Goal: Information Seeking & Learning: Find specific fact

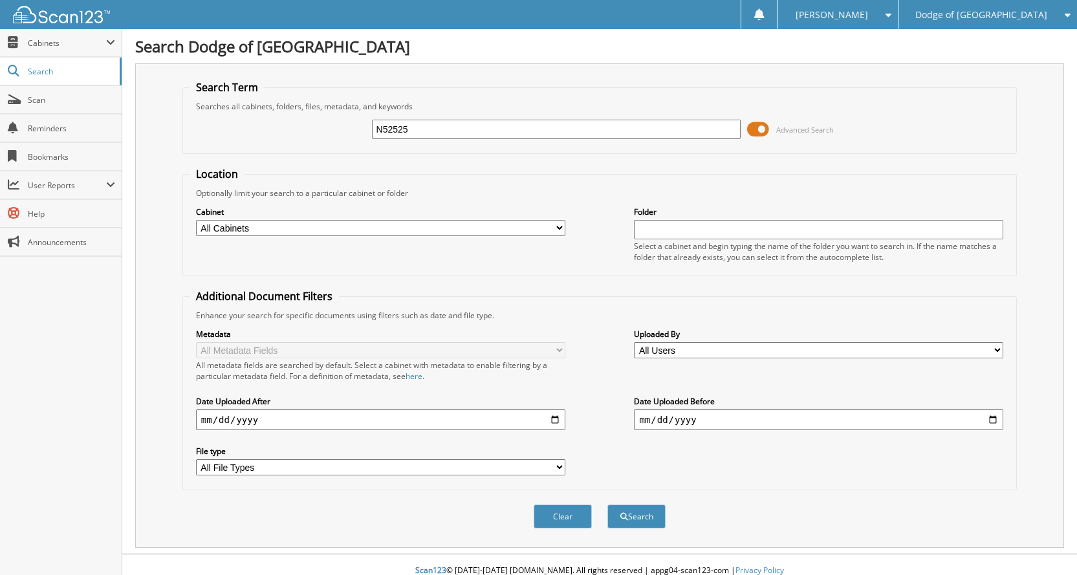
type input "N52525"
click at [607, 504] on button "Search" at bounding box center [636, 516] width 58 height 24
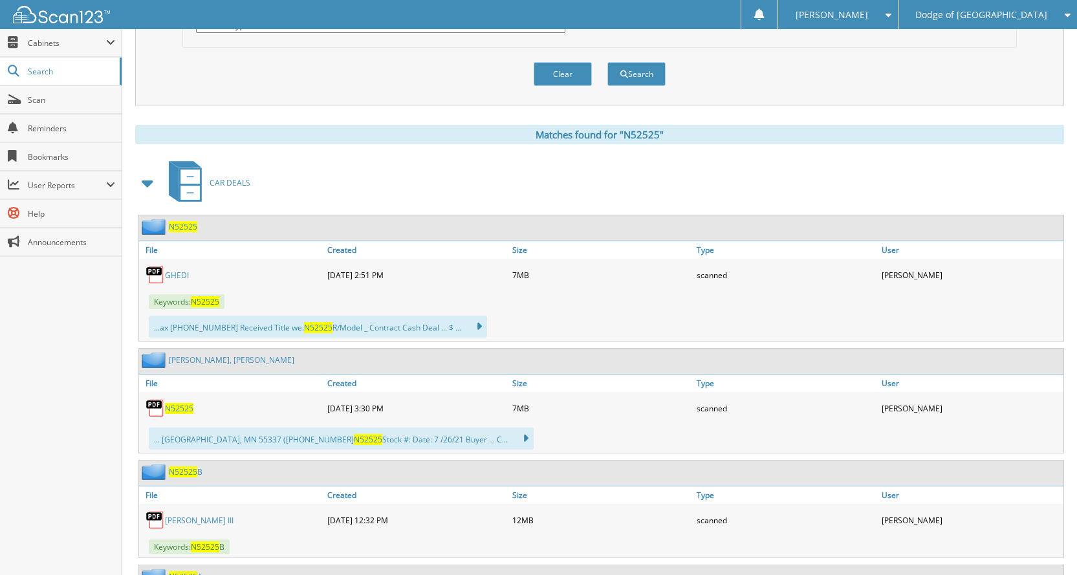
scroll to position [453, 0]
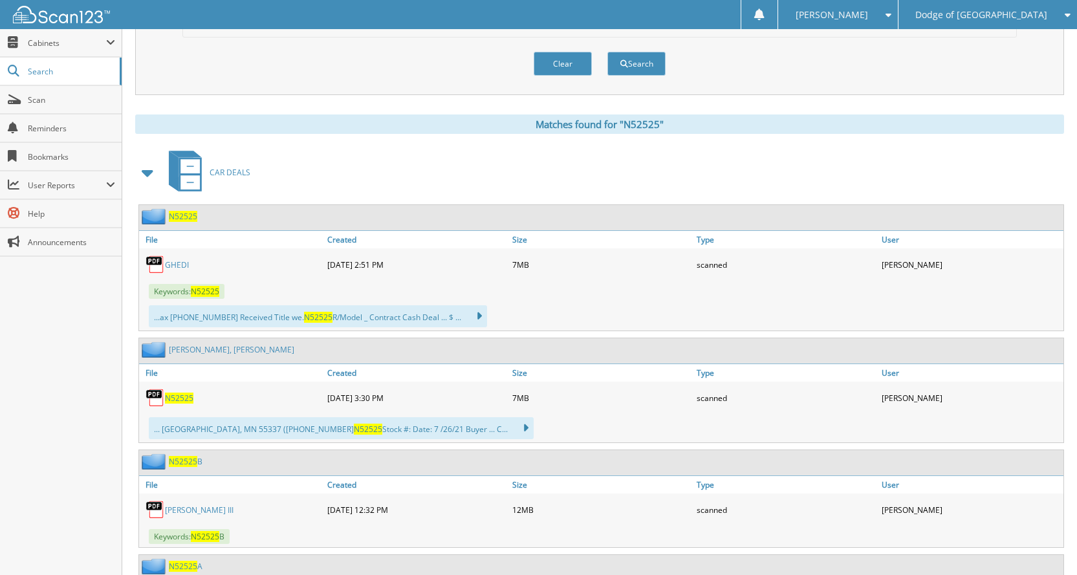
click at [180, 263] on link "GHEDI" at bounding box center [177, 264] width 24 height 11
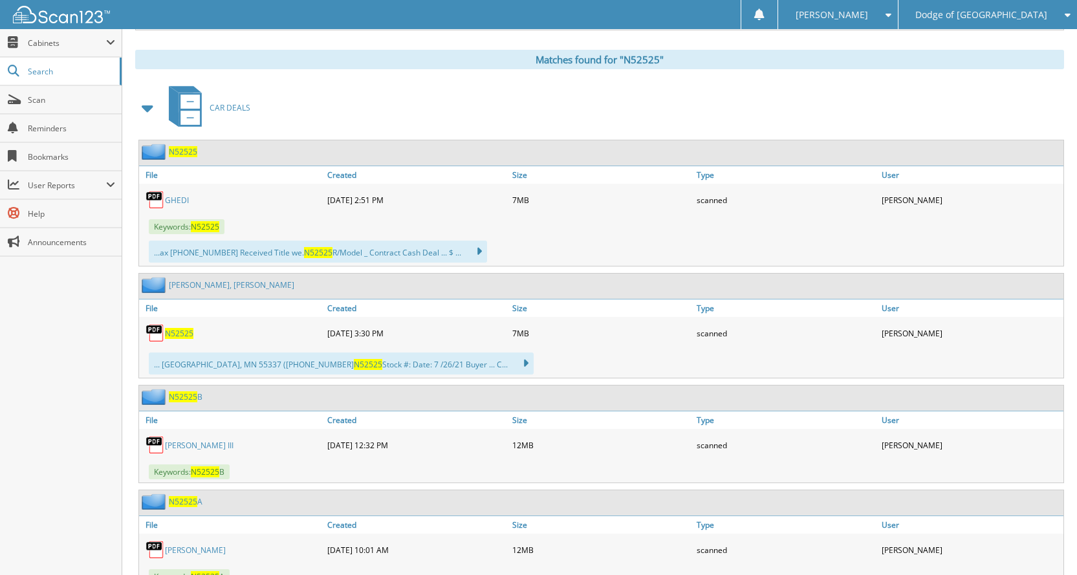
click at [180, 332] on span "N52525" at bounding box center [179, 333] width 28 height 11
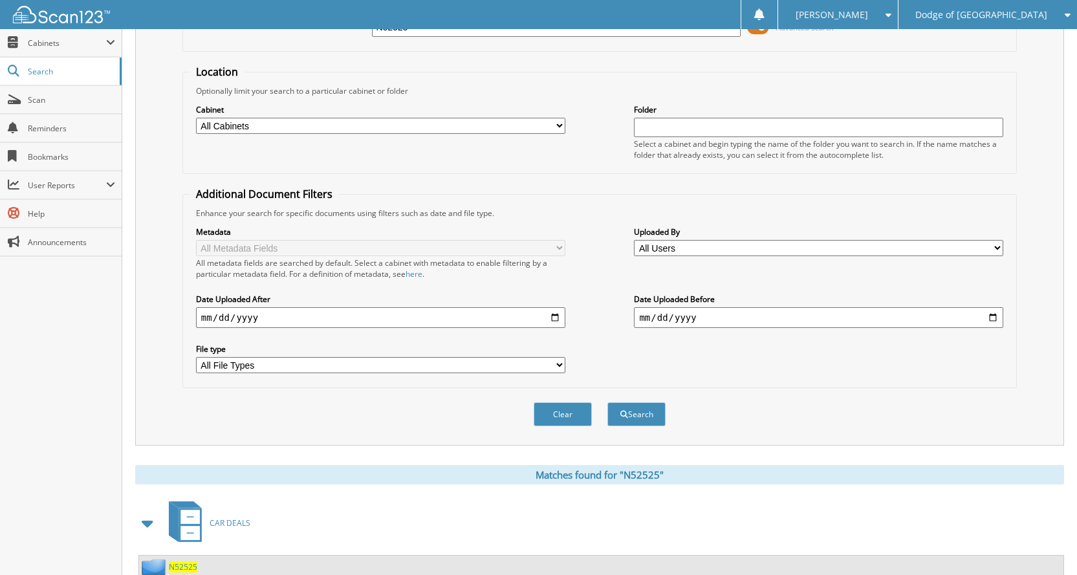
scroll to position [0, 0]
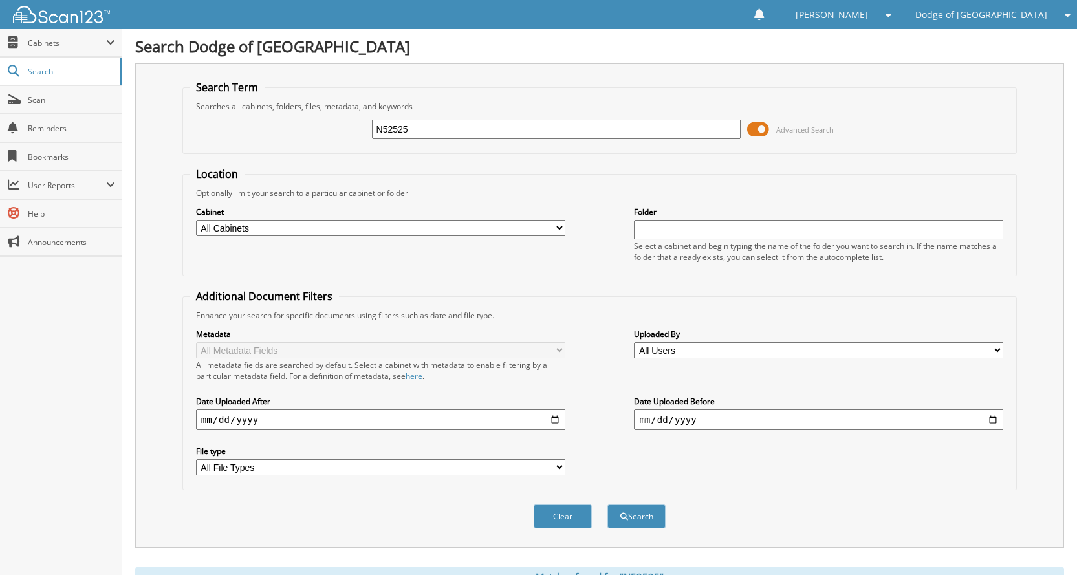
click at [460, 111] on div "Searches all cabinets, folders, files, metadata, and keywords" at bounding box center [599, 106] width 820 height 11
click at [451, 127] on input "N52525" at bounding box center [556, 129] width 369 height 19
click at [766, 135] on span at bounding box center [758, 129] width 22 height 19
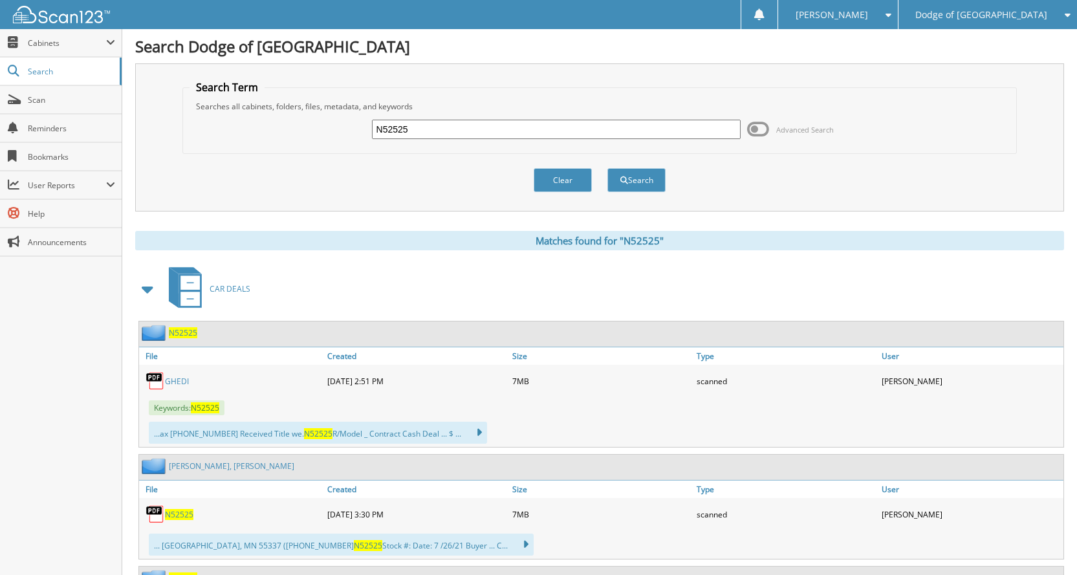
click at [486, 122] on input "N52525" at bounding box center [556, 129] width 369 height 19
type input "N53665"
click at [607, 168] on button "Search" at bounding box center [636, 180] width 58 height 24
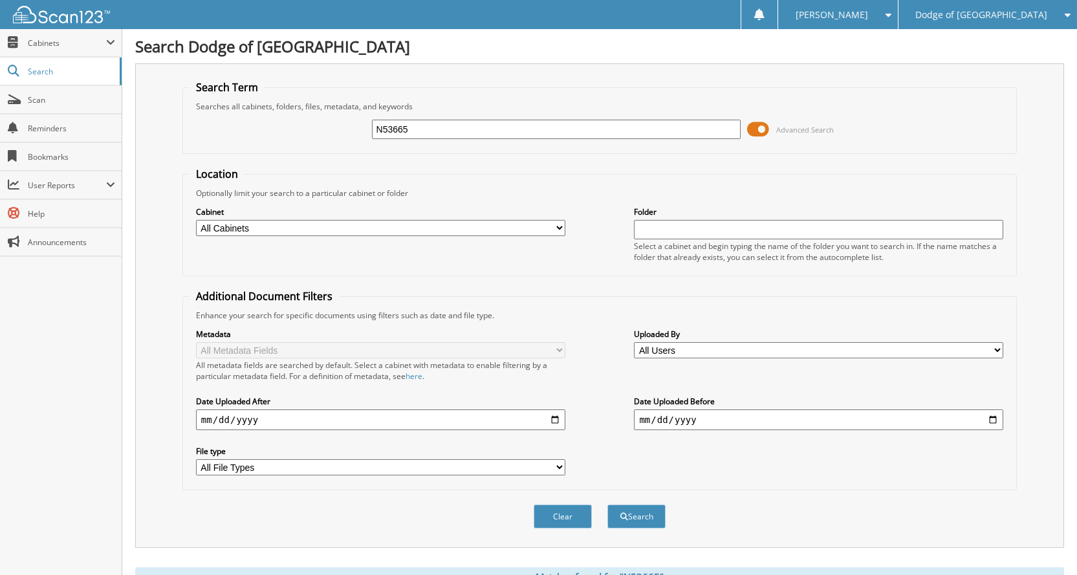
click at [764, 127] on span at bounding box center [758, 129] width 22 height 19
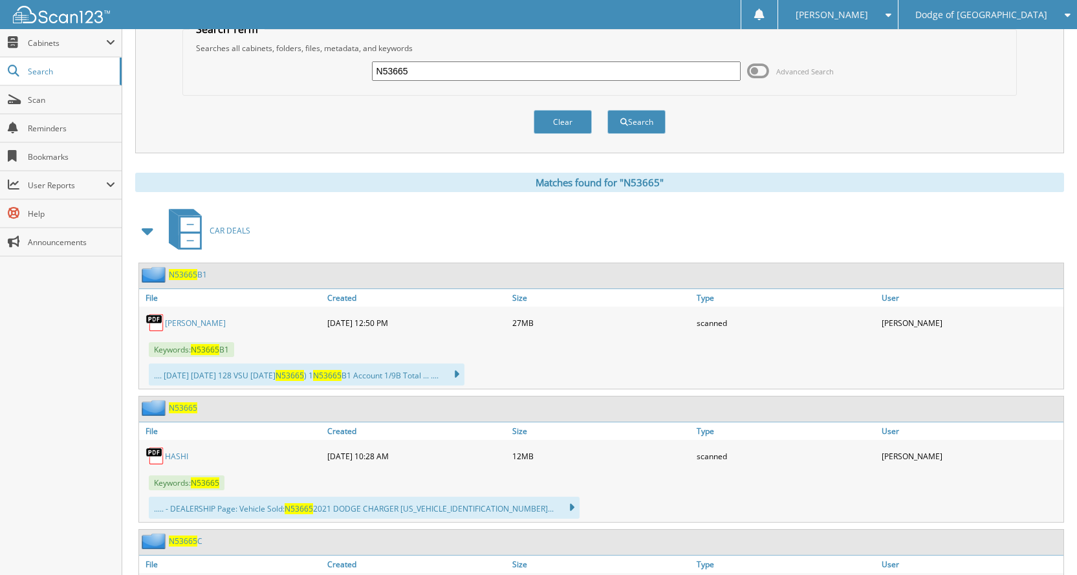
scroll to position [129, 0]
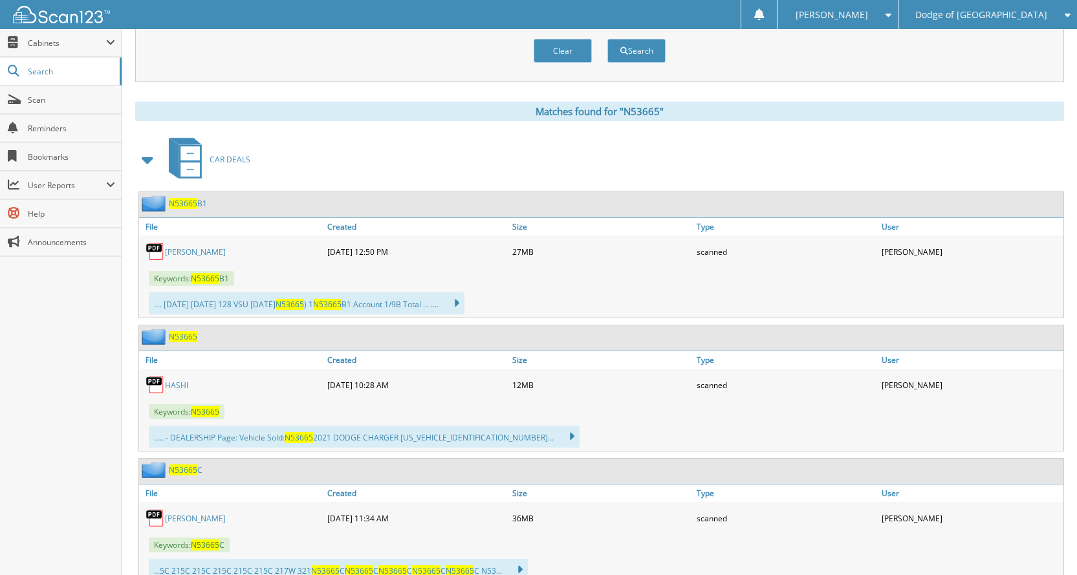
click at [180, 382] on link "HASHI" at bounding box center [176, 385] width 23 height 11
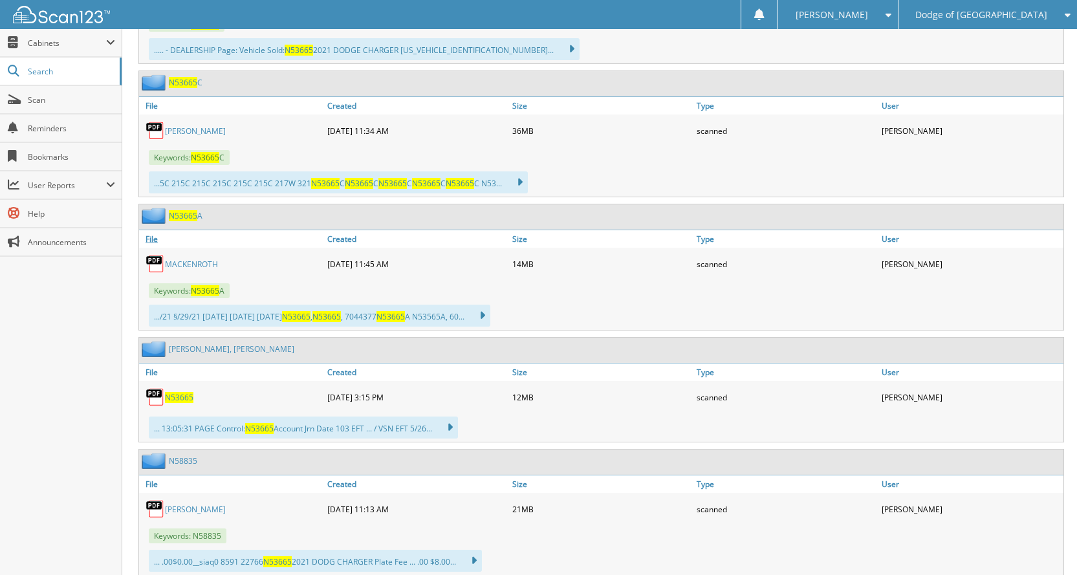
scroll to position [517, 0]
click at [177, 396] on span "N53665" at bounding box center [179, 396] width 28 height 11
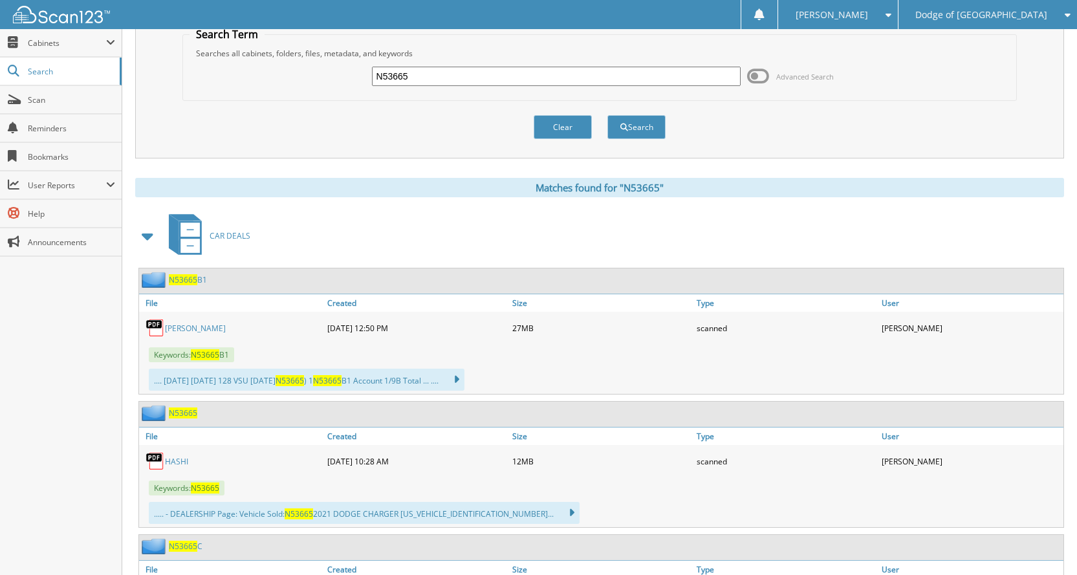
scroll to position [0, 0]
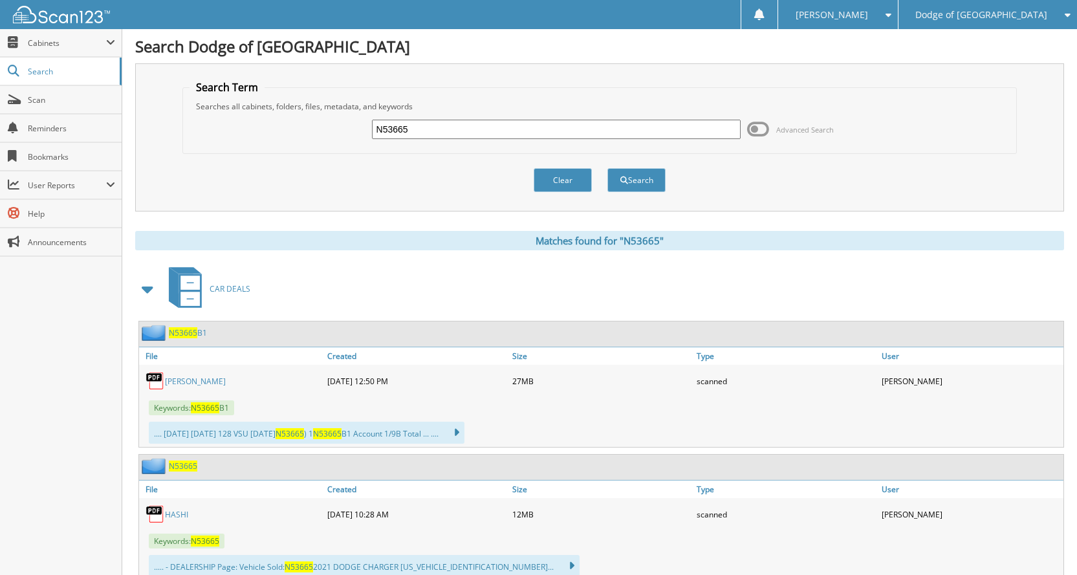
click at [449, 120] on input "N53665" at bounding box center [556, 129] width 369 height 19
drag, startPoint x: 449, startPoint y: 120, endPoint x: 342, endPoint y: 114, distance: 107.5
click at [342, 114] on div "N53665 Advanced Search" at bounding box center [599, 129] width 820 height 35
type input "N53668"
click at [607, 168] on button "Search" at bounding box center [636, 180] width 58 height 24
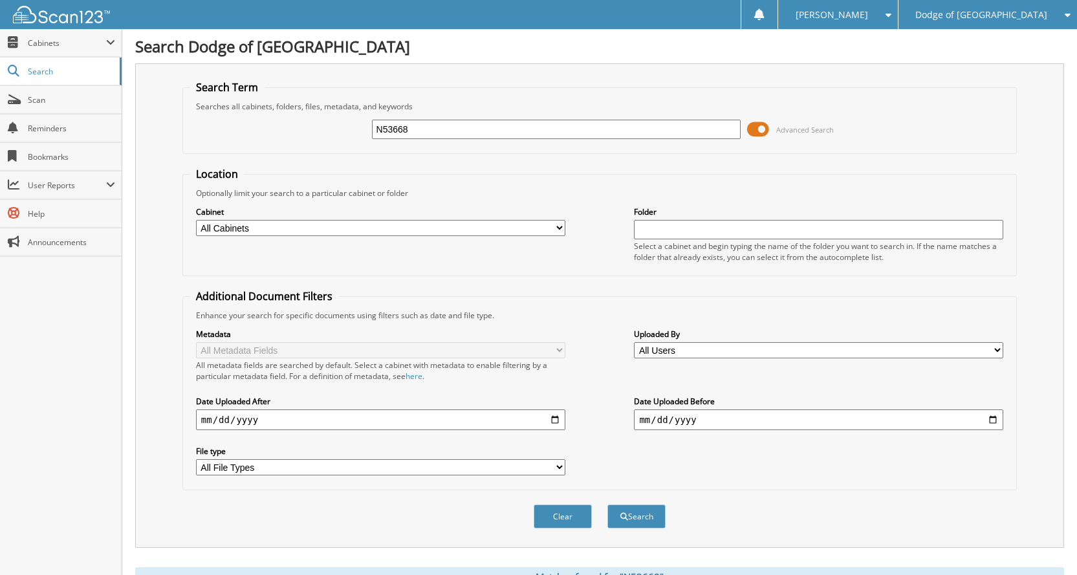
click at [762, 124] on span at bounding box center [758, 129] width 22 height 19
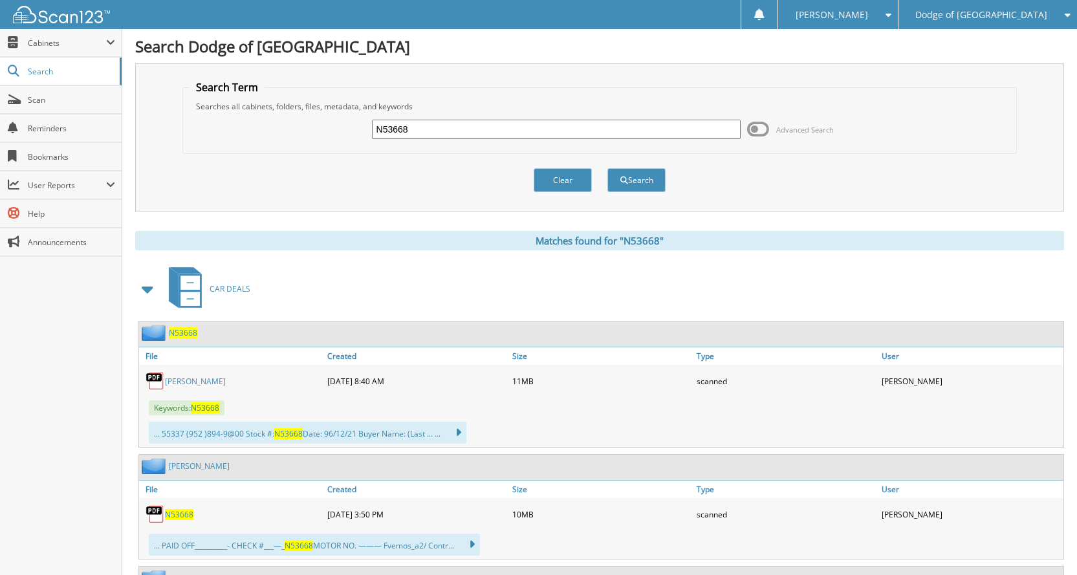
click at [175, 380] on link "MASON" at bounding box center [195, 381] width 61 height 11
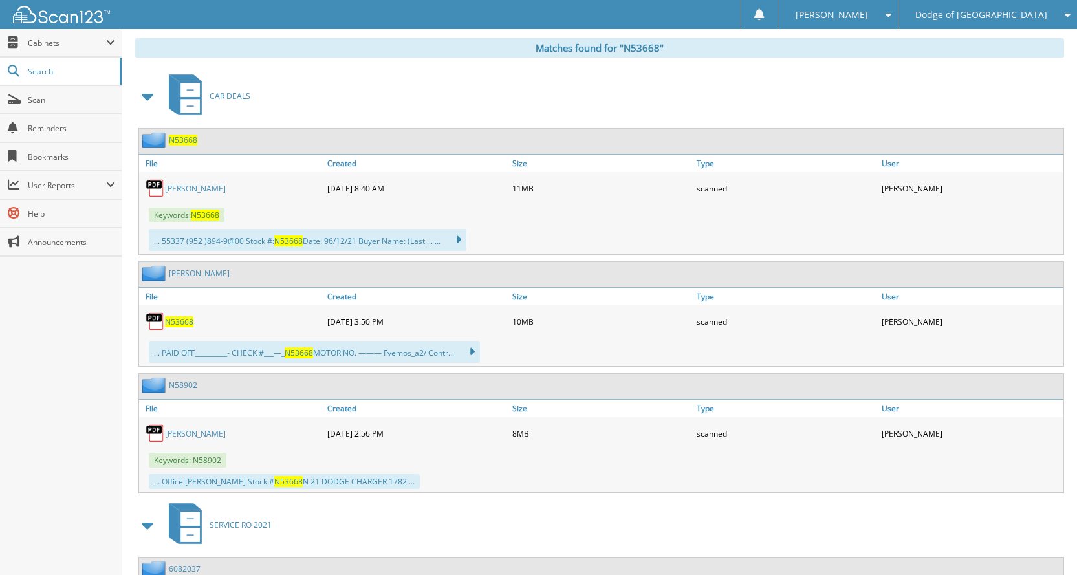
scroll to position [194, 0]
click at [171, 314] on div "N53668" at bounding box center [231, 320] width 185 height 26
click at [180, 323] on span "N53668" at bounding box center [179, 320] width 28 height 11
click at [186, 433] on link "MASON" at bounding box center [195, 432] width 61 height 11
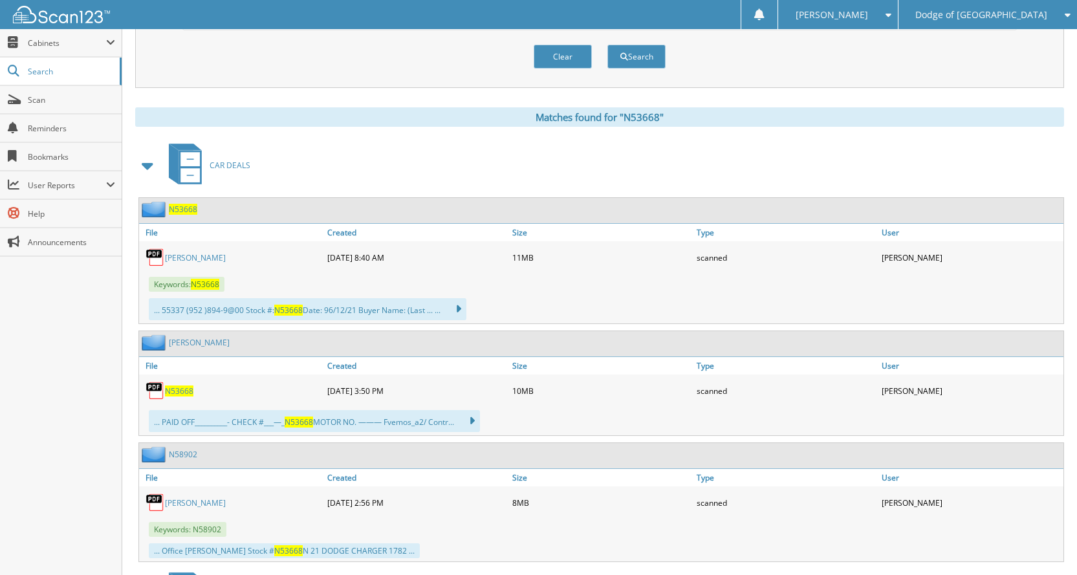
scroll to position [0, 0]
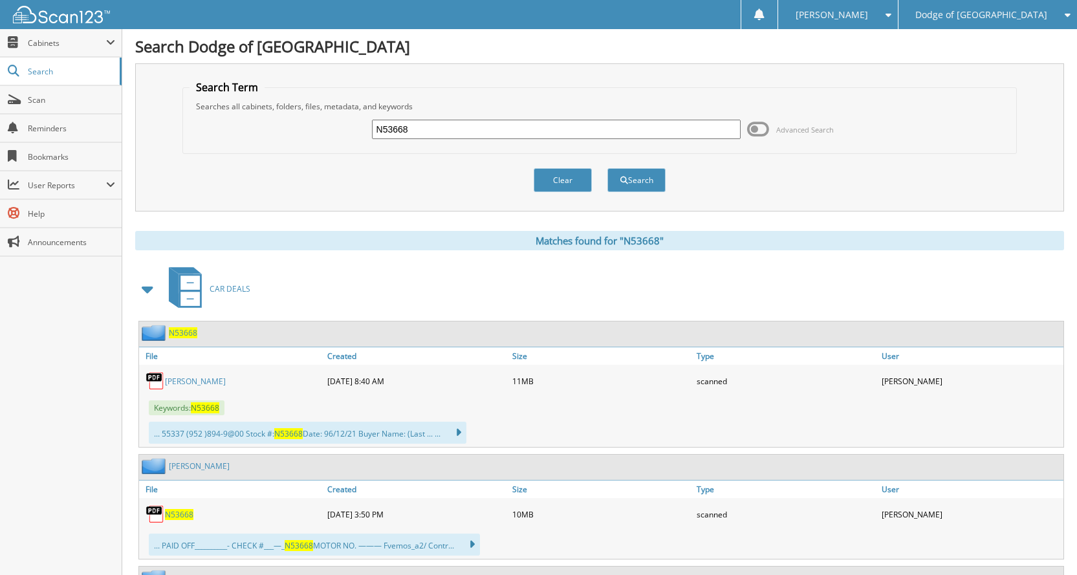
click at [449, 122] on input "N53668" at bounding box center [556, 129] width 369 height 19
drag, startPoint x: 449, startPoint y: 122, endPoint x: 236, endPoint y: 103, distance: 214.2
click at [238, 103] on fieldset "Search Term Searches all cabinets, folders, files, metadata, and keywords N5366…" at bounding box center [599, 117] width 834 height 74
type input "N58064"
click at [607, 168] on button "Search" at bounding box center [636, 180] width 58 height 24
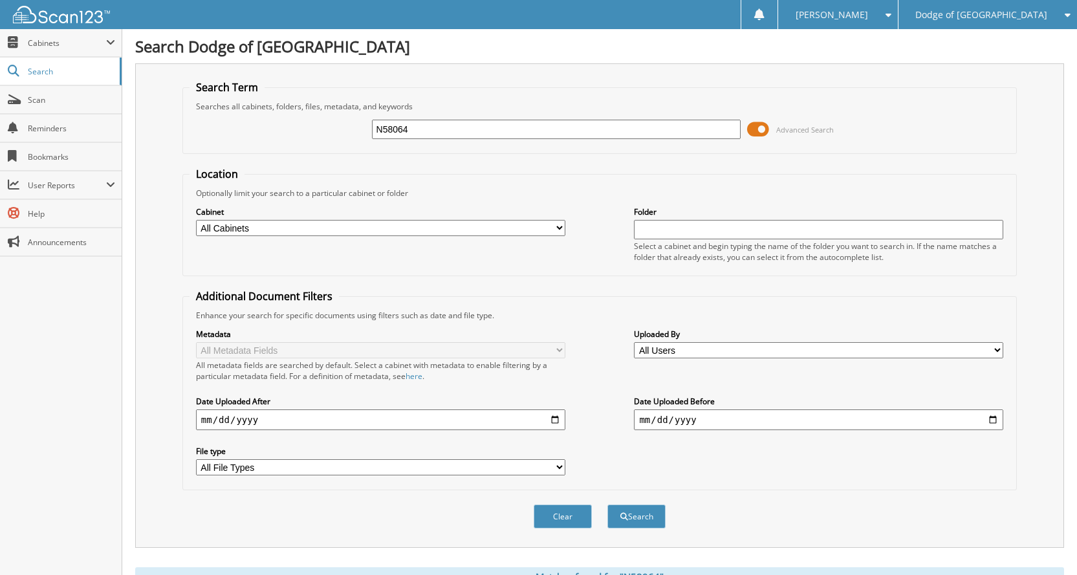
click at [757, 133] on span at bounding box center [758, 129] width 22 height 19
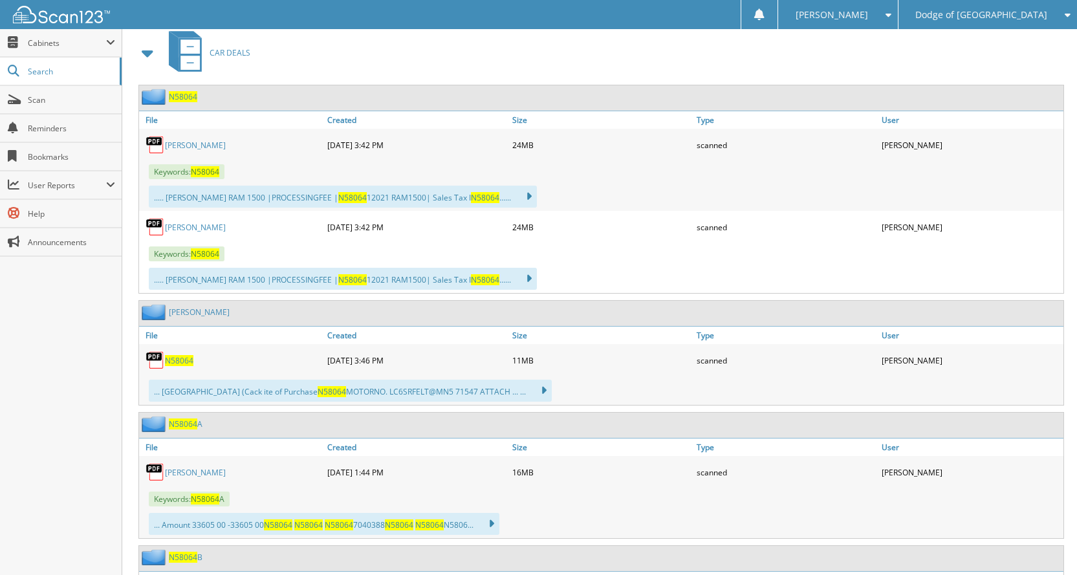
scroll to position [259, 0]
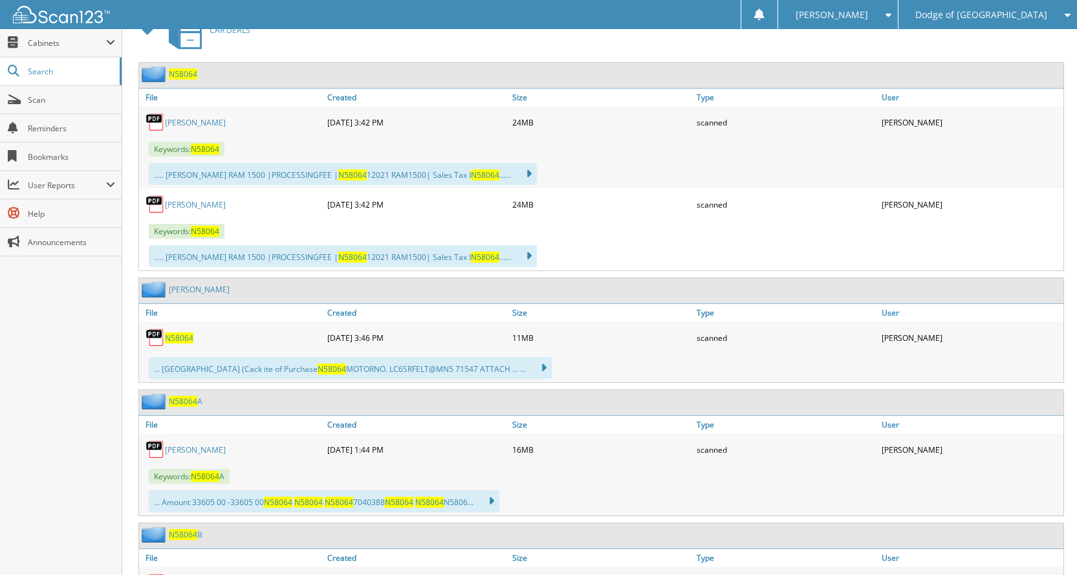
click at [173, 343] on span "N58064" at bounding box center [179, 337] width 28 height 11
click at [178, 233] on span "Keywords: N58064" at bounding box center [187, 231] width 76 height 15
click at [178, 202] on link "WALLACE" at bounding box center [195, 204] width 61 height 11
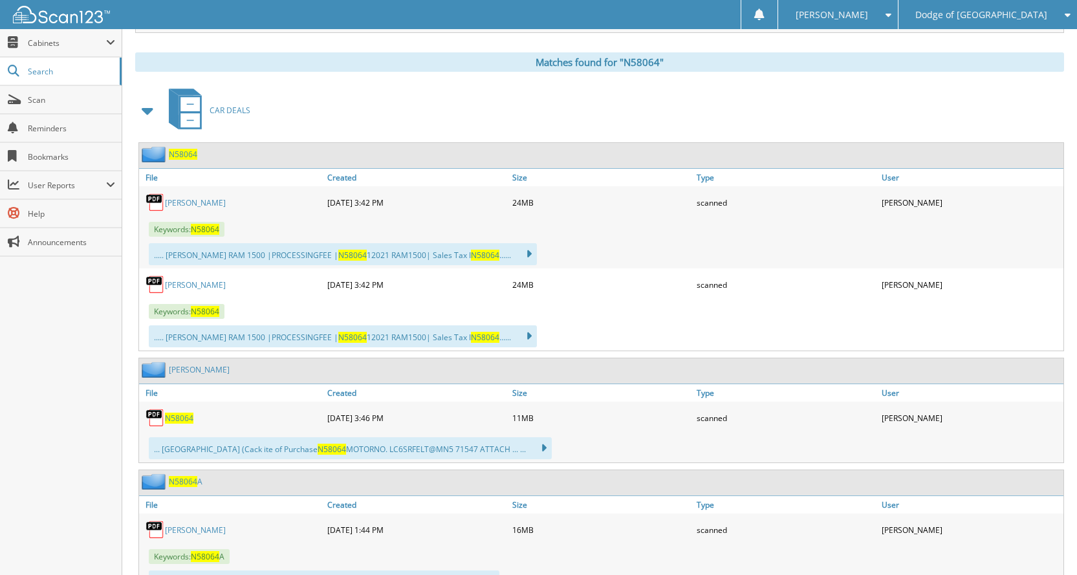
scroll to position [0, 0]
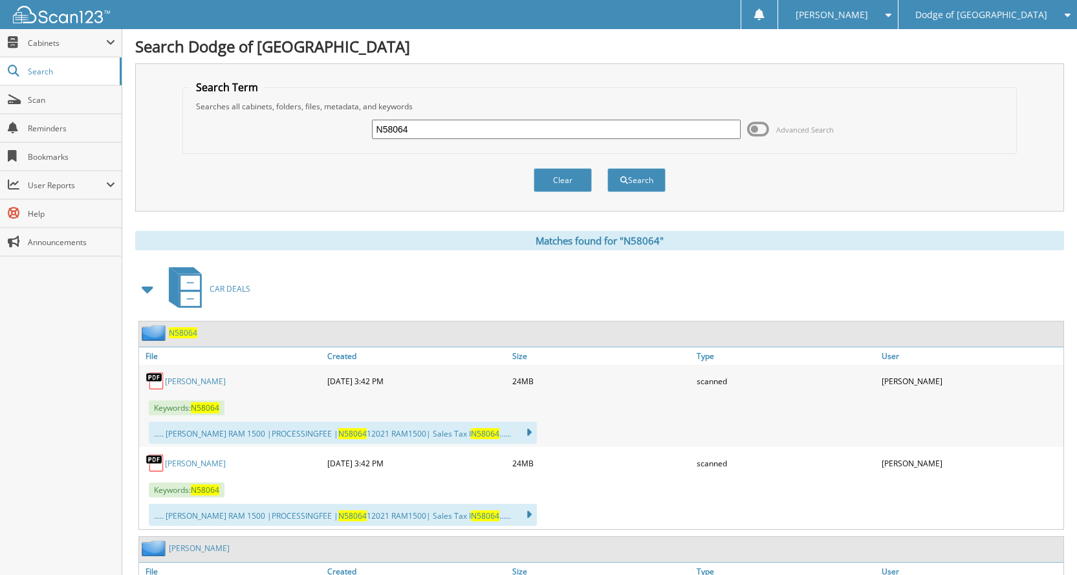
click at [447, 120] on input "N58064" at bounding box center [556, 129] width 369 height 19
drag, startPoint x: 447, startPoint y: 120, endPoint x: 283, endPoint y: 124, distance: 163.7
click at [283, 124] on div "N58064 Advanced Search" at bounding box center [599, 129] width 820 height 35
type input "N58065"
click at [607, 168] on button "Search" at bounding box center [636, 180] width 58 height 24
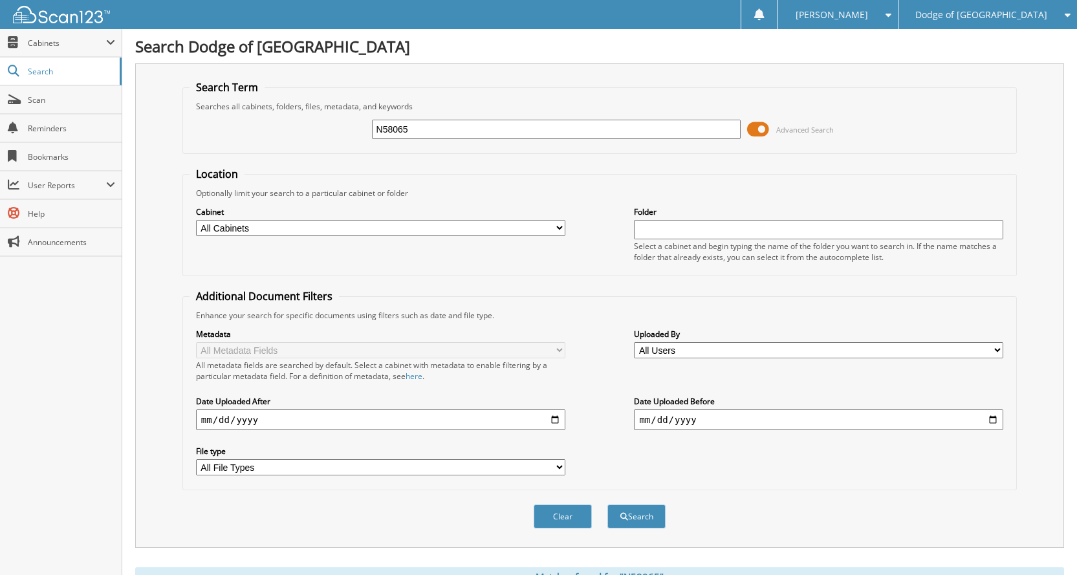
click at [759, 134] on span at bounding box center [758, 129] width 22 height 19
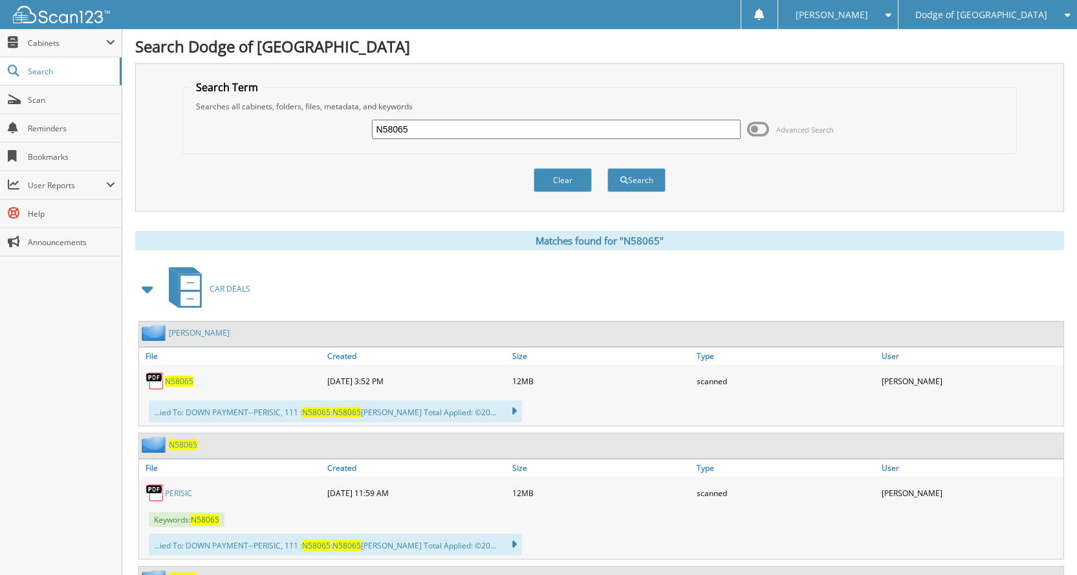
click at [188, 380] on span "N58065" at bounding box center [179, 381] width 28 height 11
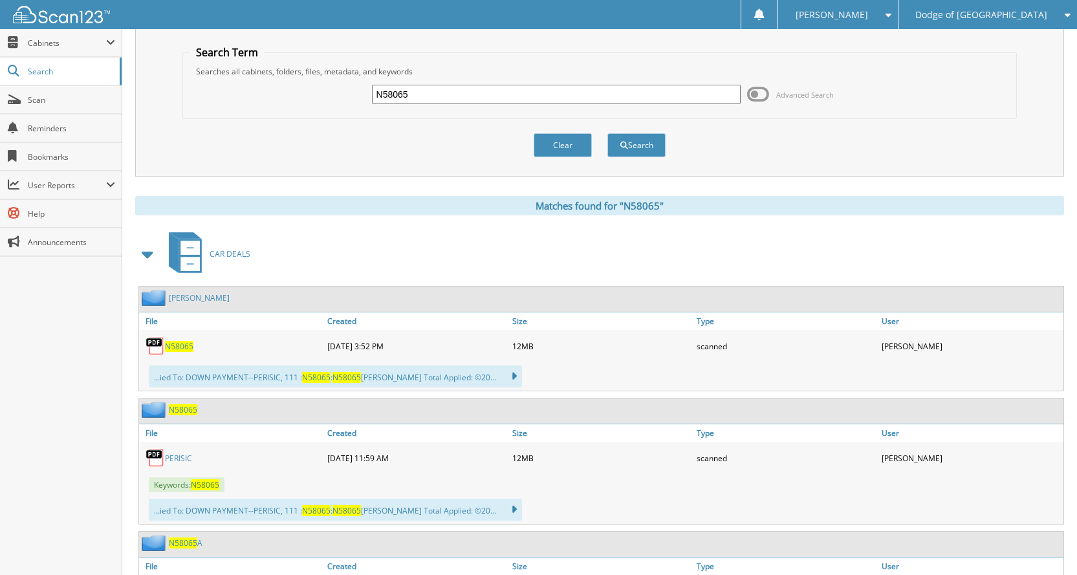
scroll to position [65, 0]
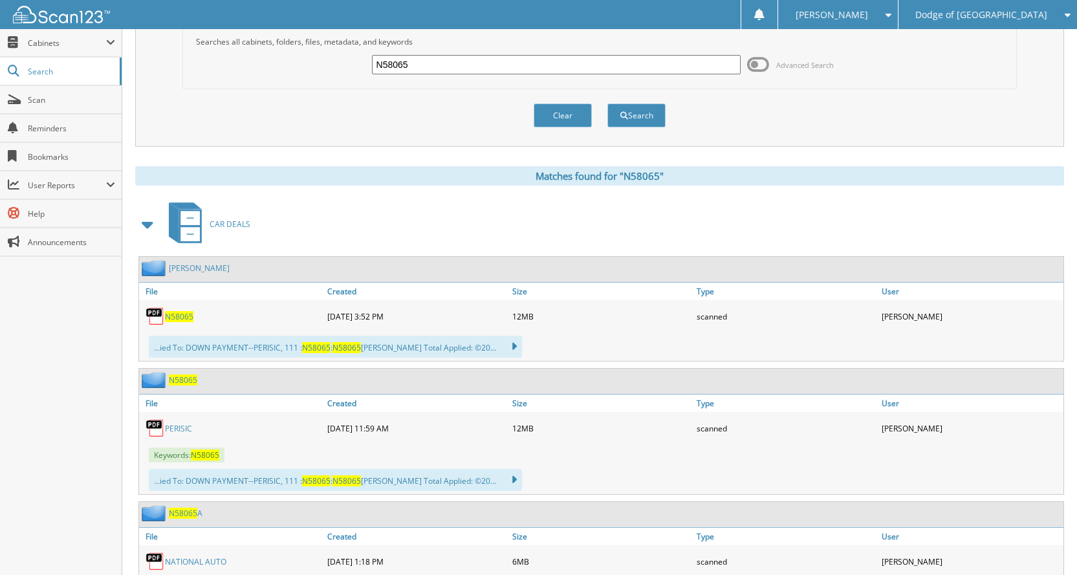
click at [175, 427] on link "PERISIC" at bounding box center [178, 428] width 27 height 11
drag, startPoint x: 518, startPoint y: 64, endPoint x: 358, endPoint y: 48, distance: 160.6
click at [358, 48] on div "N58065 Advanced Search" at bounding box center [599, 64] width 820 height 35
type input "N58161"
click at [607, 103] on button "Search" at bounding box center [636, 115] width 58 height 24
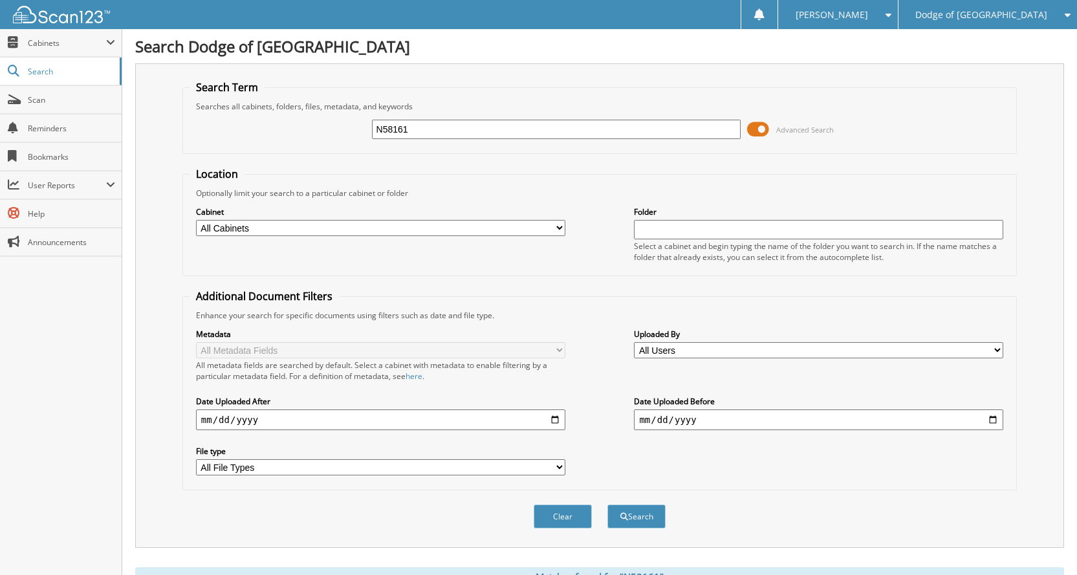
click at [766, 133] on span at bounding box center [758, 129] width 22 height 19
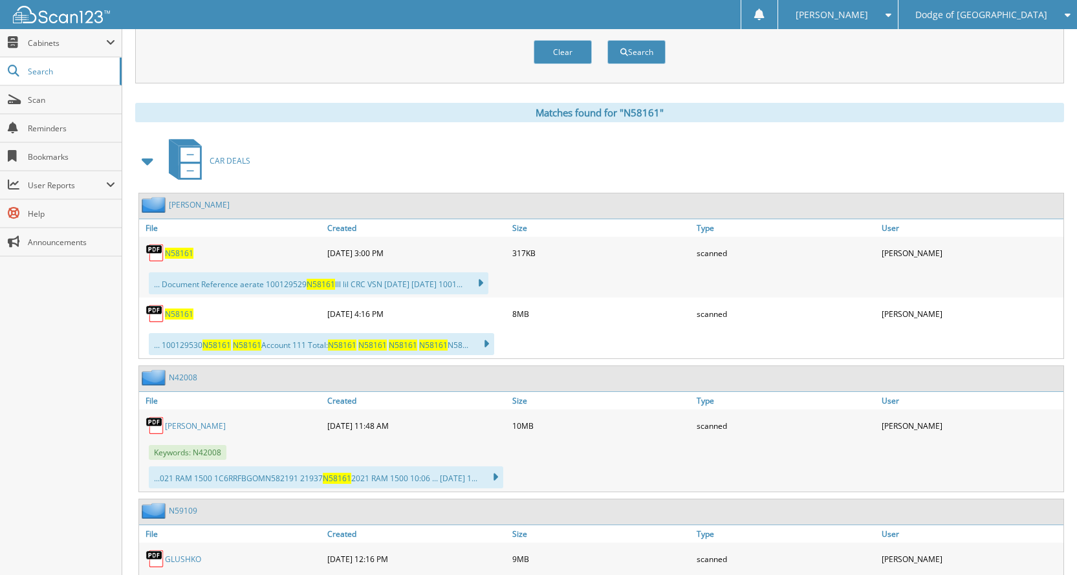
scroll to position [129, 0]
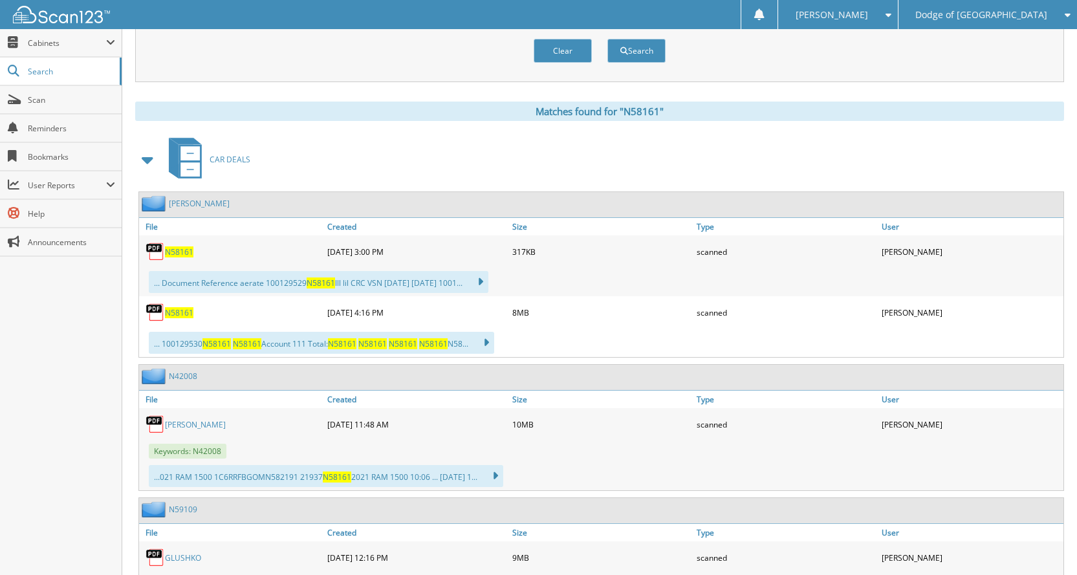
click at [174, 254] on span "N58161" at bounding box center [179, 251] width 28 height 11
click at [182, 315] on span "N58161" at bounding box center [179, 312] width 28 height 11
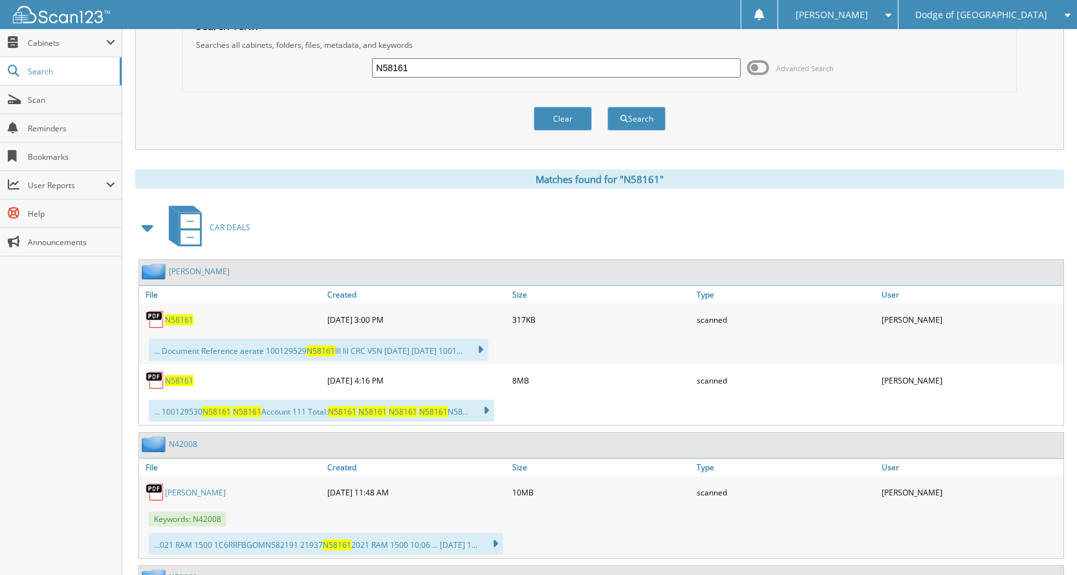
scroll to position [0, 0]
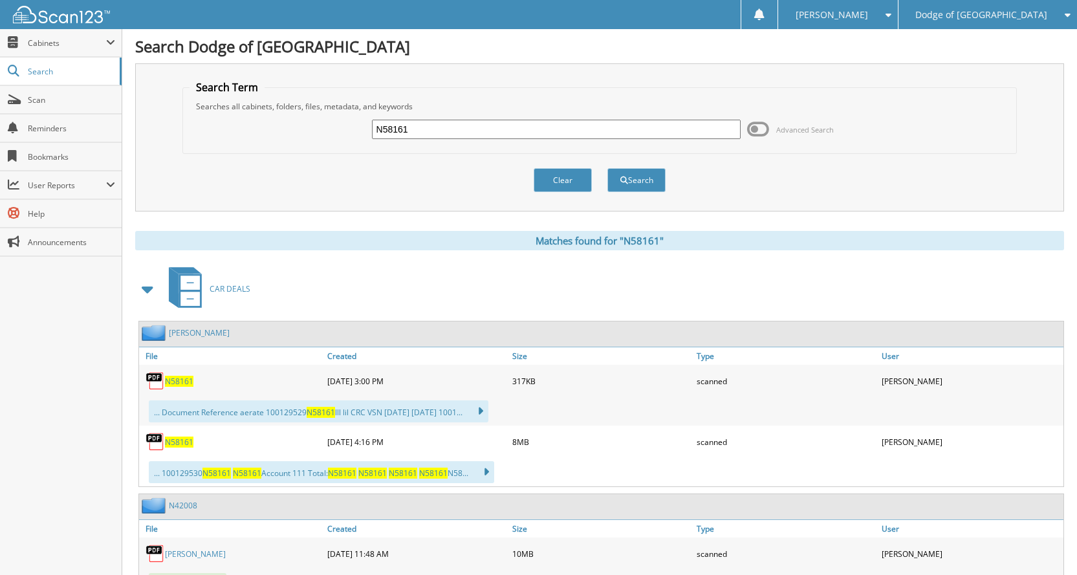
click at [579, 127] on input "N58161" at bounding box center [556, 129] width 369 height 19
drag, startPoint x: 579, startPoint y: 127, endPoint x: 250, endPoint y: 95, distance: 330.8
click at [250, 95] on fieldset "Search Term Searches all cabinets, folders, files, metadata, and keywords N5816…" at bounding box center [599, 117] width 834 height 74
type input "N58339"
click at [607, 168] on button "Search" at bounding box center [636, 180] width 58 height 24
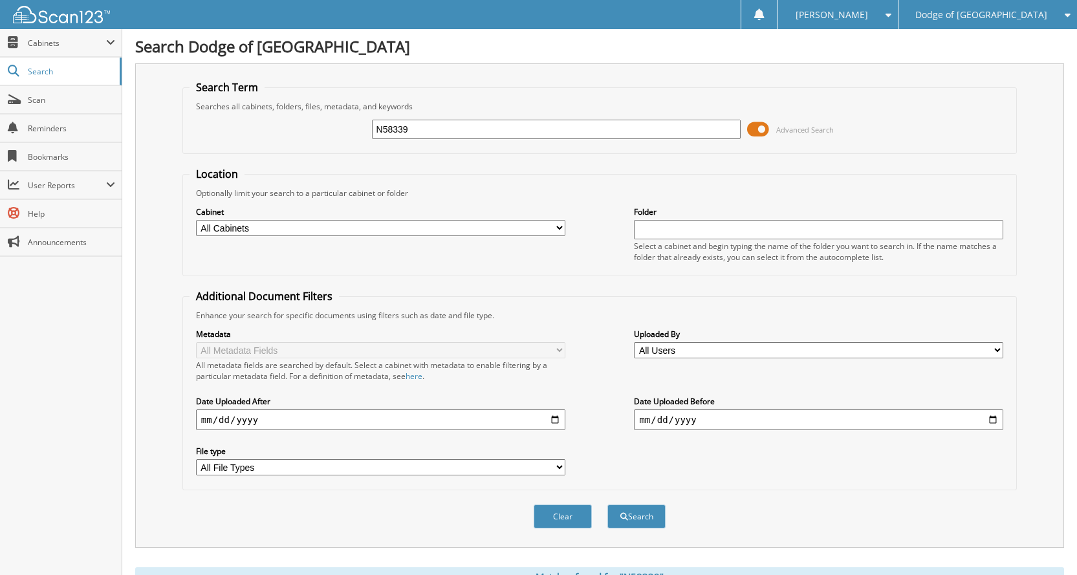
click at [765, 133] on span at bounding box center [758, 129] width 22 height 19
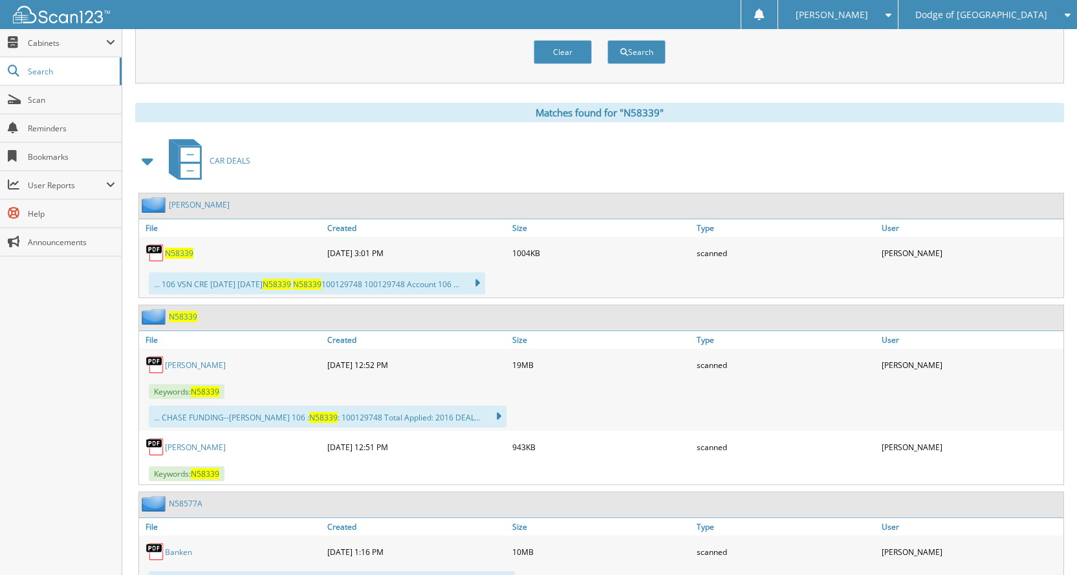
scroll to position [129, 0]
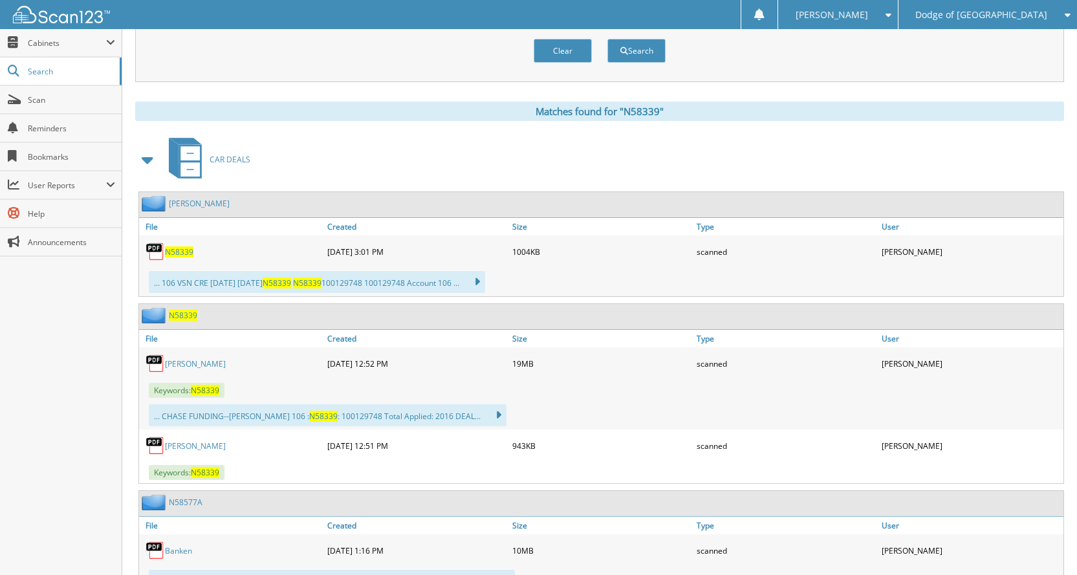
click at [182, 257] on span "N58339" at bounding box center [179, 251] width 28 height 11
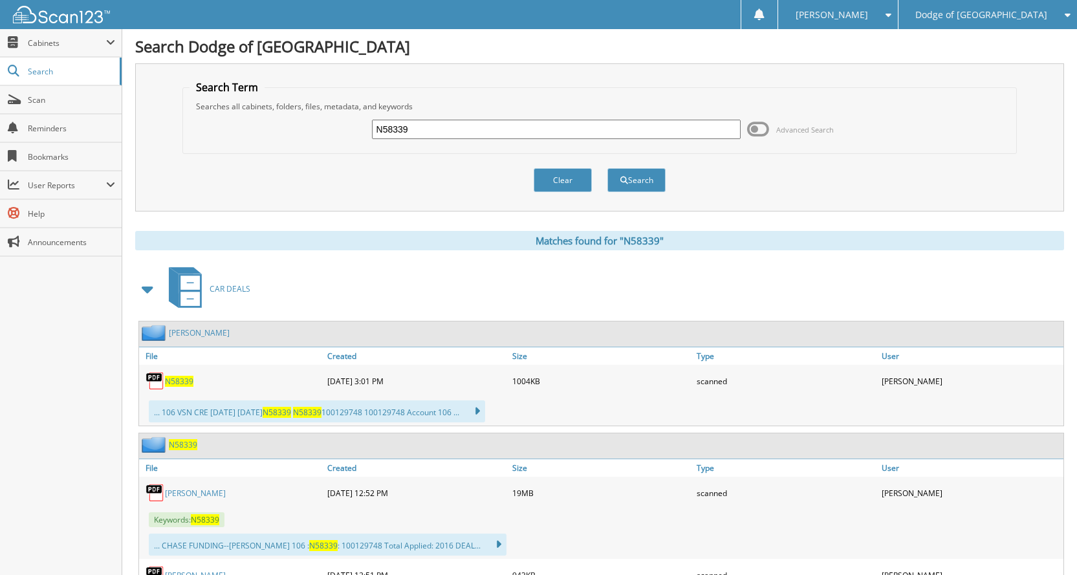
drag, startPoint x: 430, startPoint y: 138, endPoint x: 279, endPoint y: 122, distance: 152.3
click at [279, 122] on div "N58339 Advanced Search" at bounding box center [599, 129] width 820 height 35
type input "N58667"
click at [607, 168] on button "Search" at bounding box center [636, 180] width 58 height 24
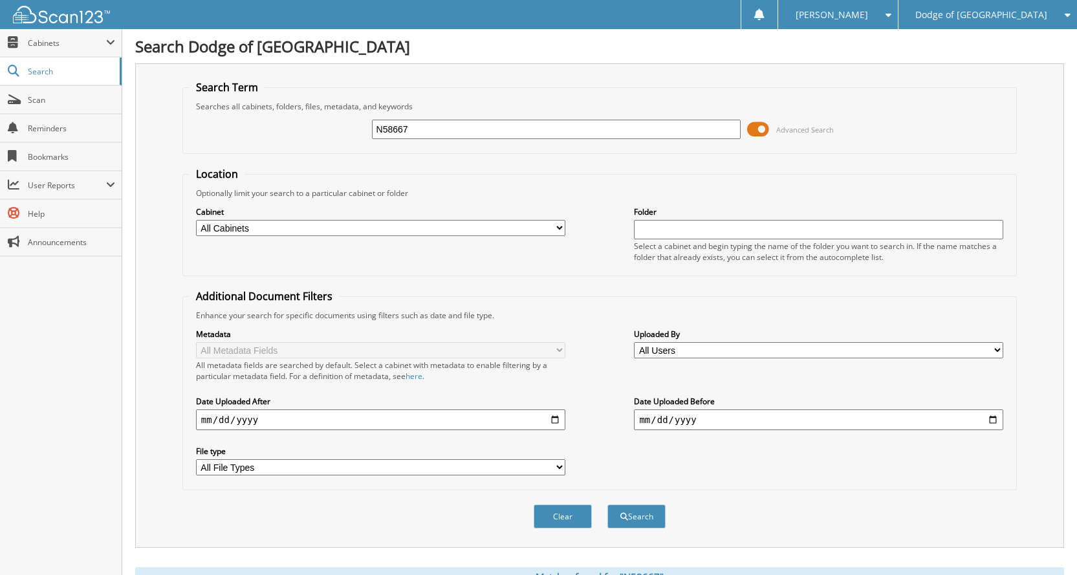
click at [760, 134] on span at bounding box center [758, 129] width 22 height 19
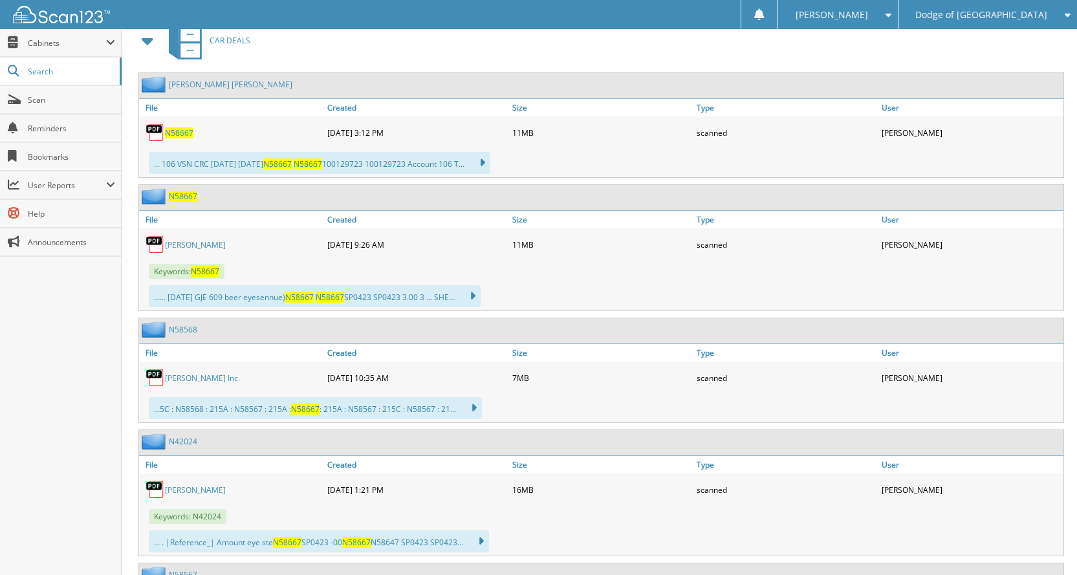
scroll to position [259, 0]
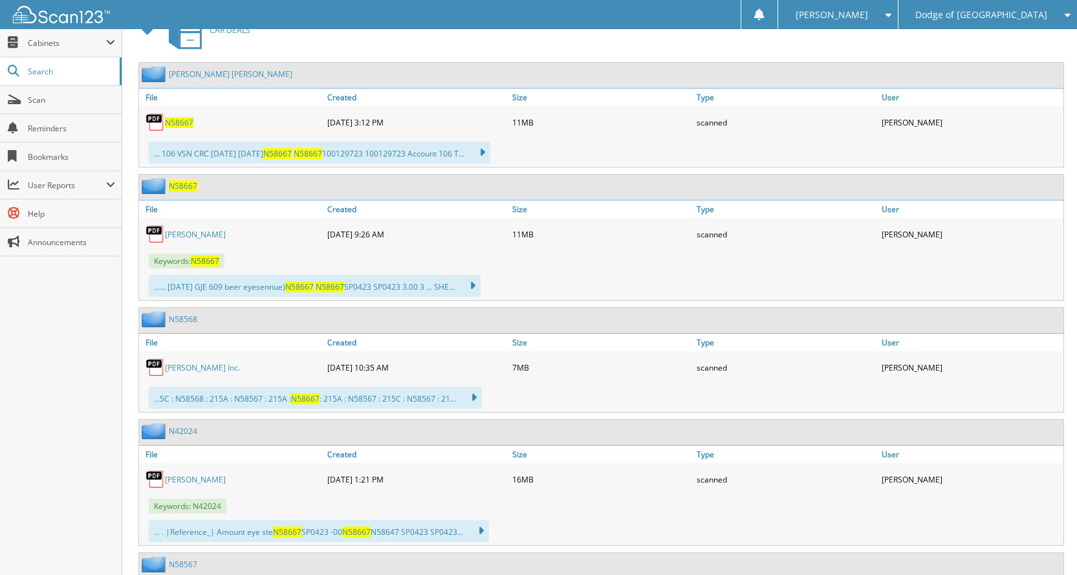
click at [200, 235] on link "[PERSON_NAME]" at bounding box center [195, 234] width 61 height 11
click at [178, 125] on span "N58667" at bounding box center [179, 122] width 28 height 11
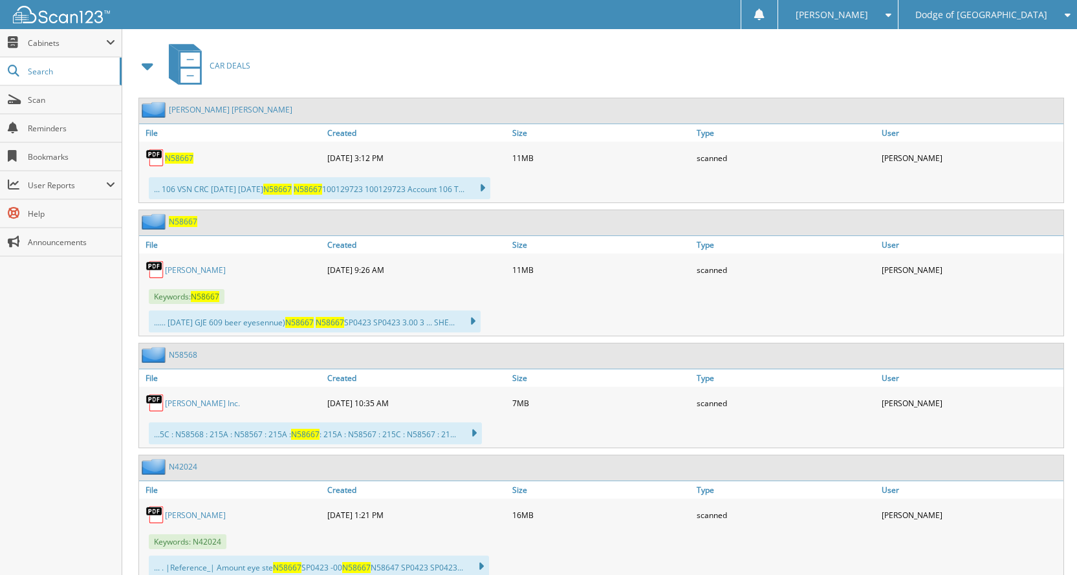
scroll to position [0, 0]
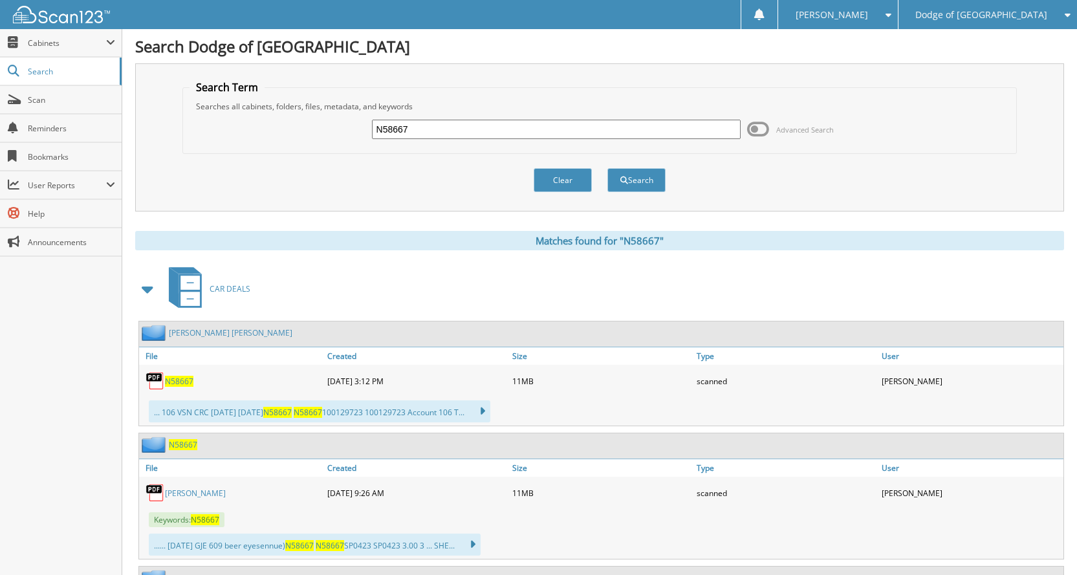
drag, startPoint x: 433, startPoint y: 131, endPoint x: 234, endPoint y: 125, distance: 199.3
click at [281, 136] on div "N58667 Advanced Search" at bounding box center [599, 129] width 820 height 35
type input "N58704"
click at [607, 168] on button "Search" at bounding box center [636, 180] width 58 height 24
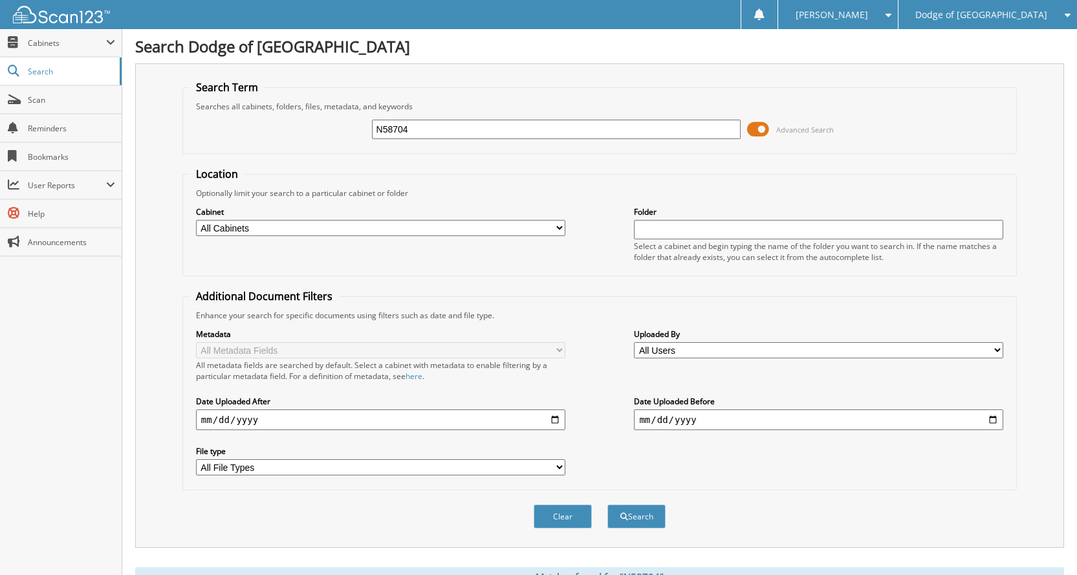
click at [763, 131] on span at bounding box center [758, 129] width 22 height 19
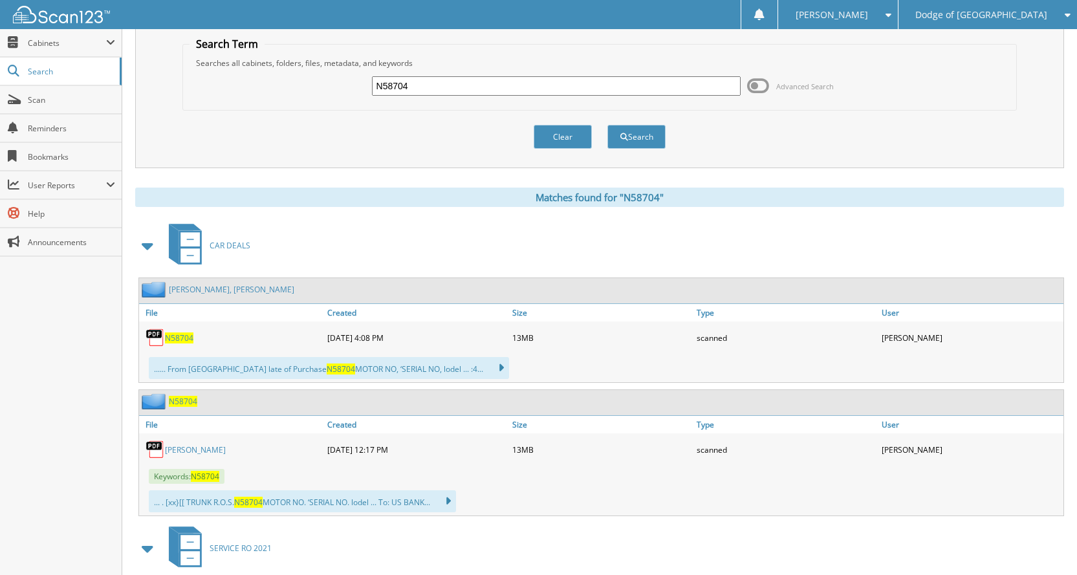
scroll to position [65, 0]
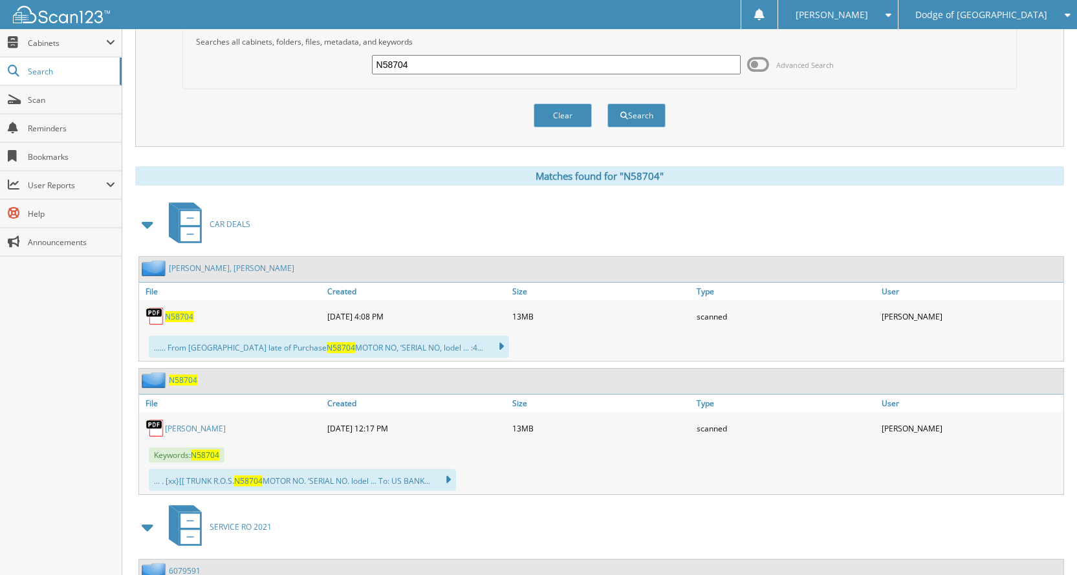
click at [176, 424] on link "[PERSON_NAME]" at bounding box center [195, 428] width 61 height 11
drag, startPoint x: 455, startPoint y: 63, endPoint x: 371, endPoint y: 49, distance: 85.3
click at [371, 49] on div "N58704 Advanced Search" at bounding box center [599, 64] width 820 height 35
type input "N58948"
click at [607, 103] on button "Search" at bounding box center [636, 115] width 58 height 24
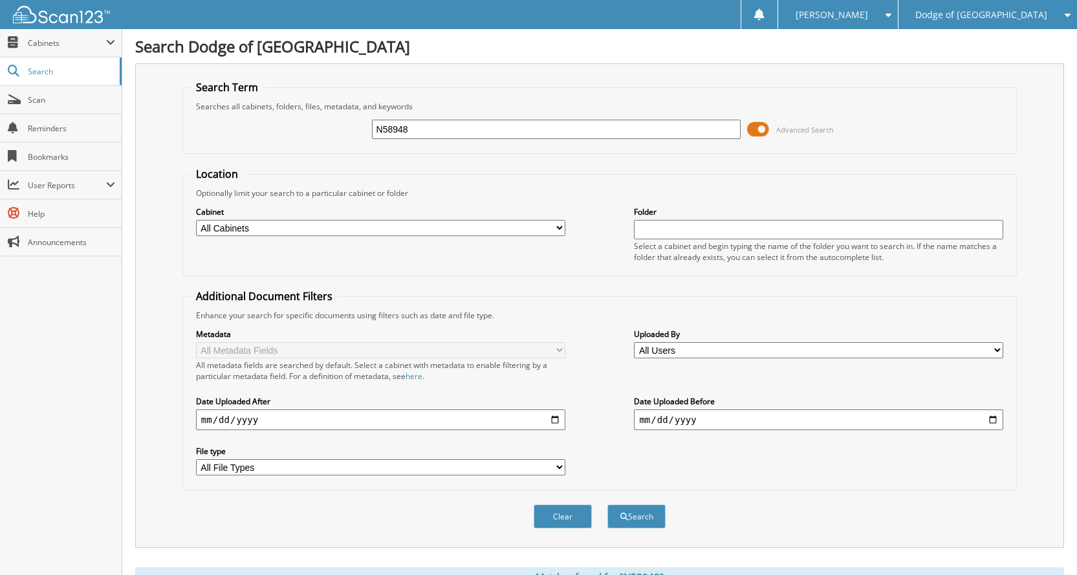
click at [760, 131] on span at bounding box center [758, 129] width 22 height 19
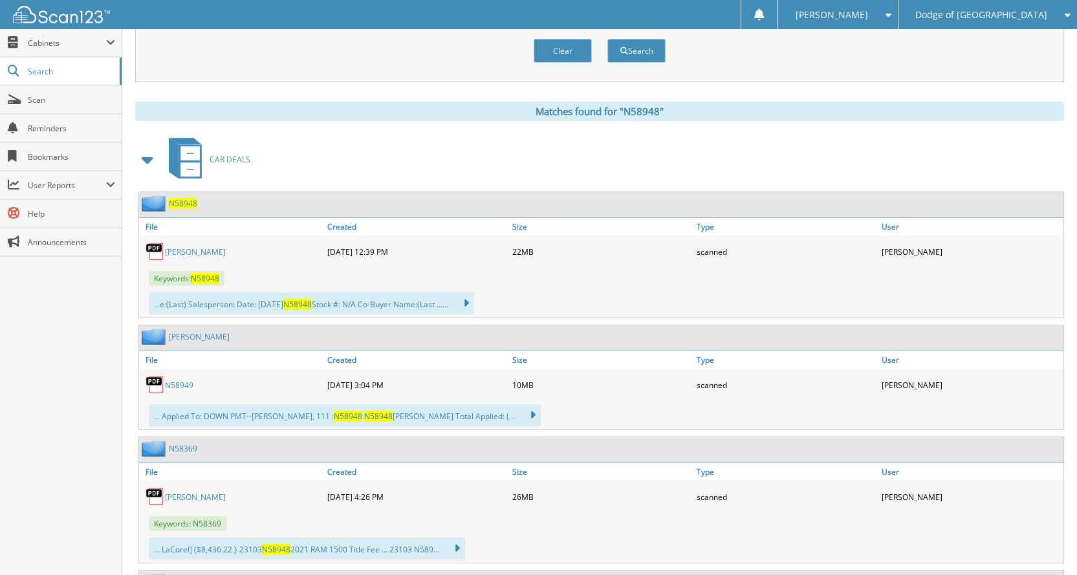
scroll to position [194, 0]
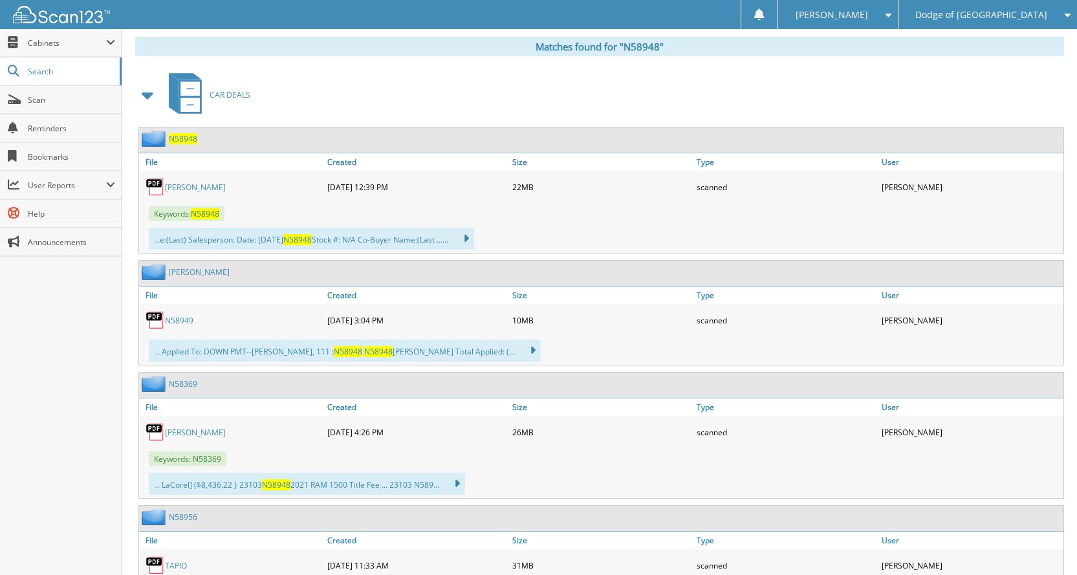
click at [186, 184] on link "[PERSON_NAME]" at bounding box center [195, 187] width 61 height 11
click at [180, 318] on link "N58949" at bounding box center [179, 320] width 28 height 11
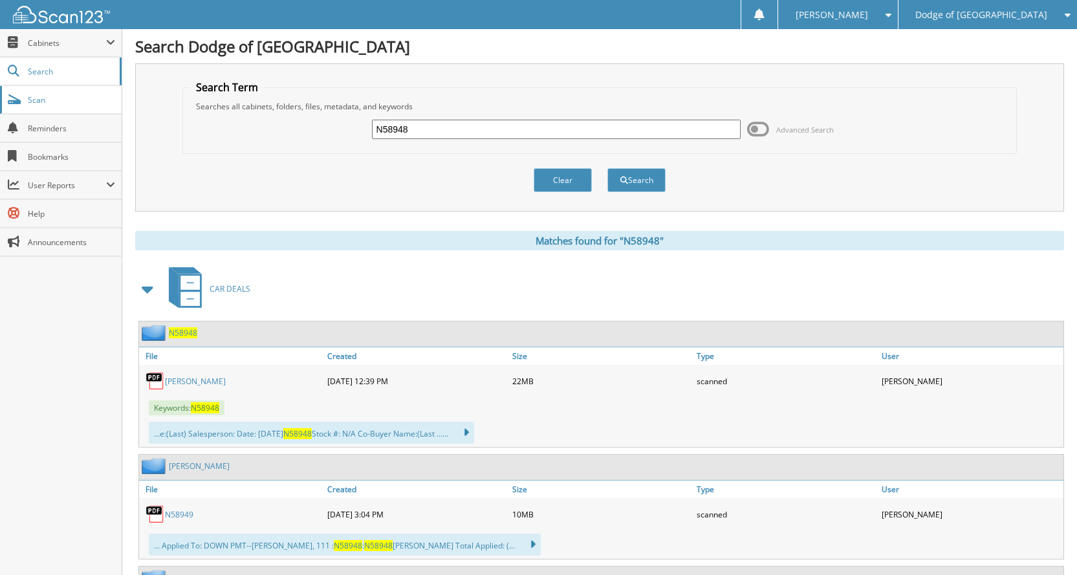
drag, startPoint x: 431, startPoint y: 131, endPoint x: 81, endPoint y: 87, distance: 352.1
type input "N58973"
click at [607, 168] on button "Search" at bounding box center [636, 180] width 58 height 24
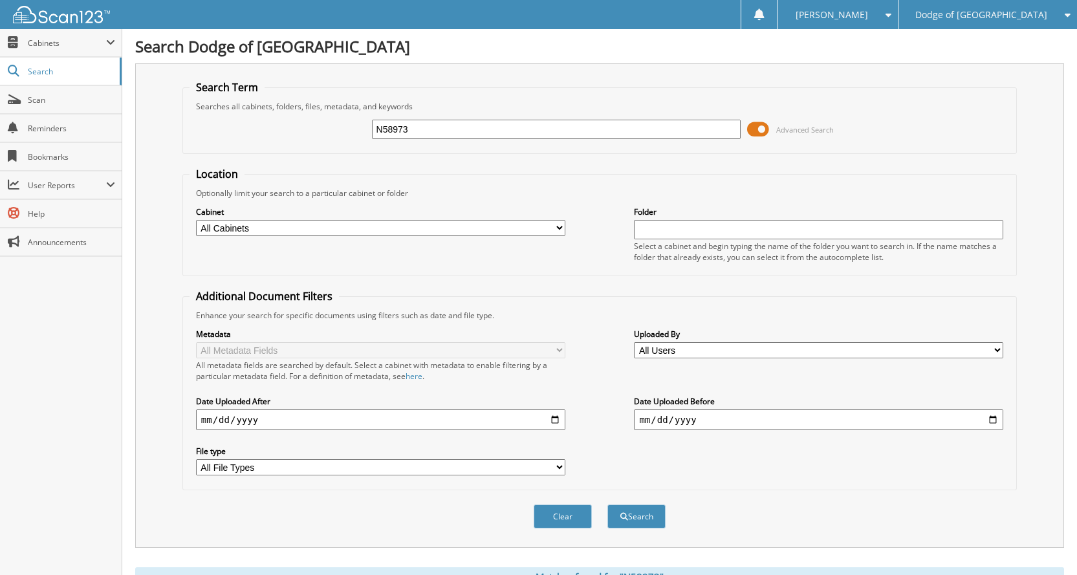
click at [766, 125] on span at bounding box center [758, 129] width 22 height 19
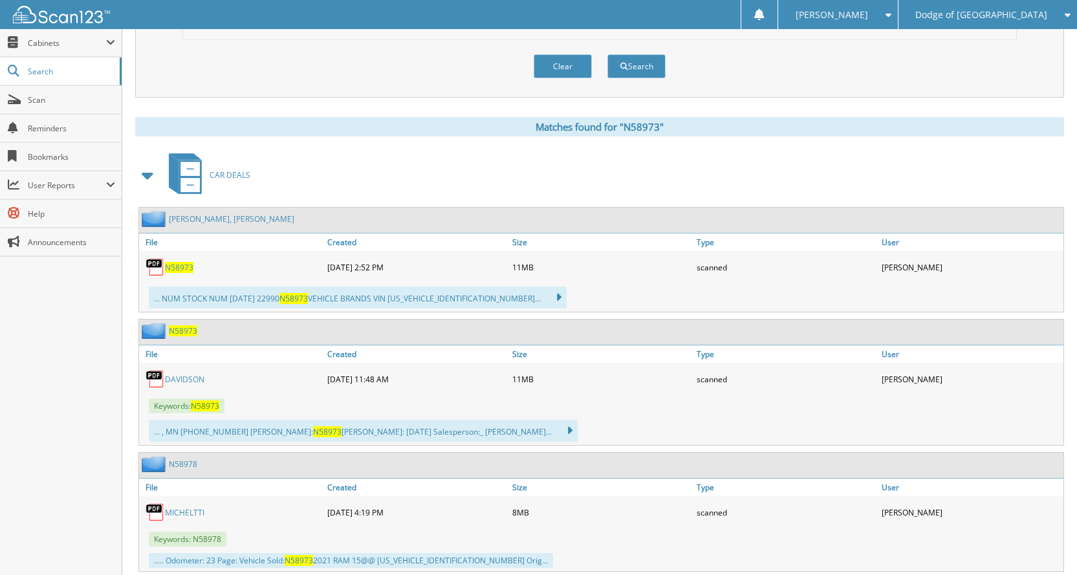
scroll to position [129, 0]
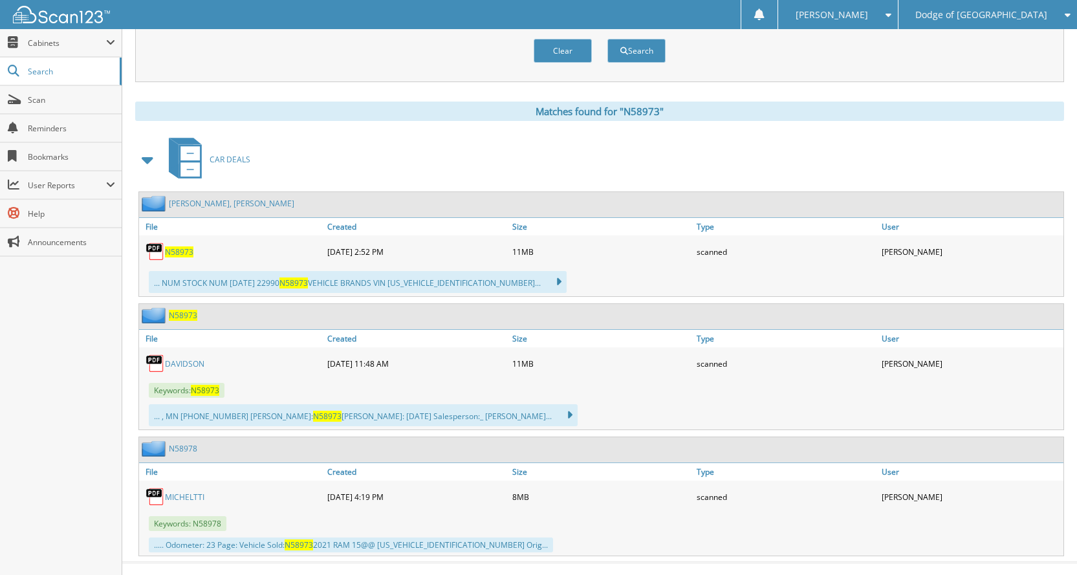
click at [186, 374] on div "DAVIDSON" at bounding box center [231, 364] width 185 height 26
click at [195, 360] on link "DAVIDSON" at bounding box center [184, 363] width 39 height 11
click at [182, 248] on span "N58973" at bounding box center [179, 251] width 28 height 11
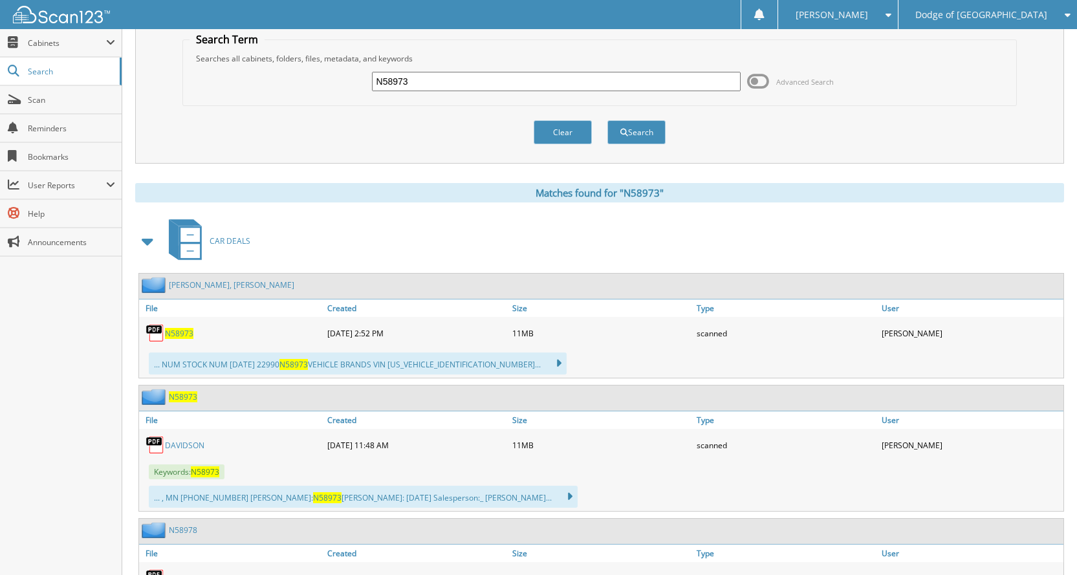
scroll to position [0, 0]
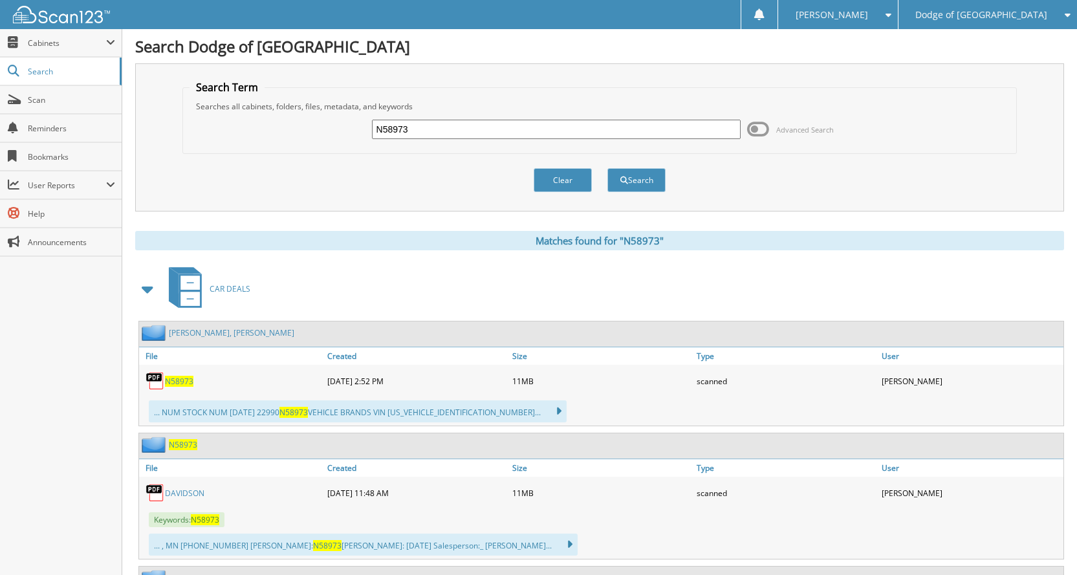
drag, startPoint x: 433, startPoint y: 136, endPoint x: 288, endPoint y: 111, distance: 147.0
click at [288, 111] on fieldset "Search Term Searches all cabinets, folders, files, metadata, and keywords N5897…" at bounding box center [599, 117] width 834 height 74
type input "N58999"
click at [607, 168] on button "Search" at bounding box center [636, 180] width 58 height 24
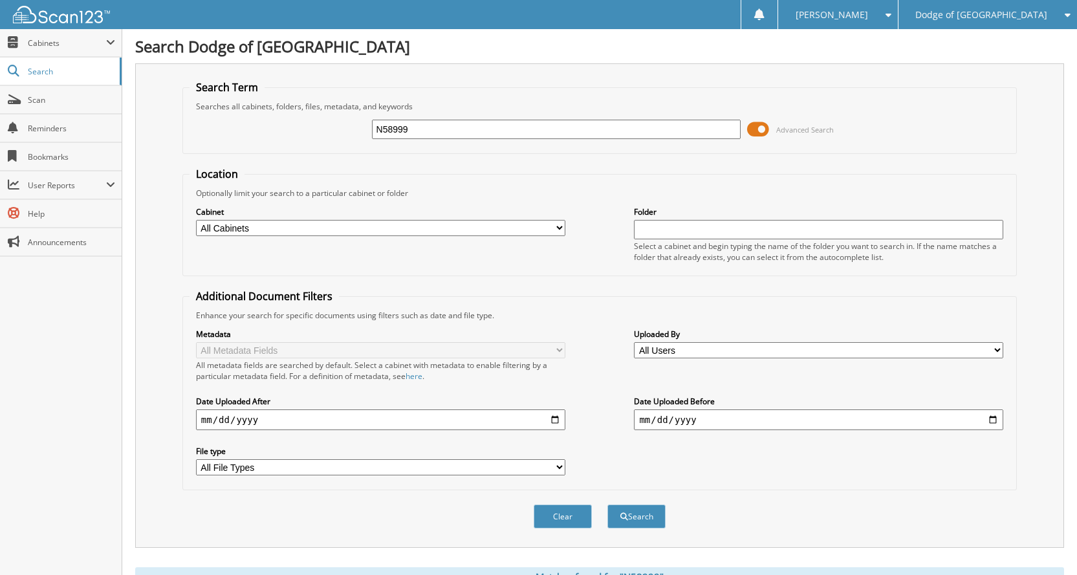
click at [762, 134] on span at bounding box center [758, 129] width 22 height 19
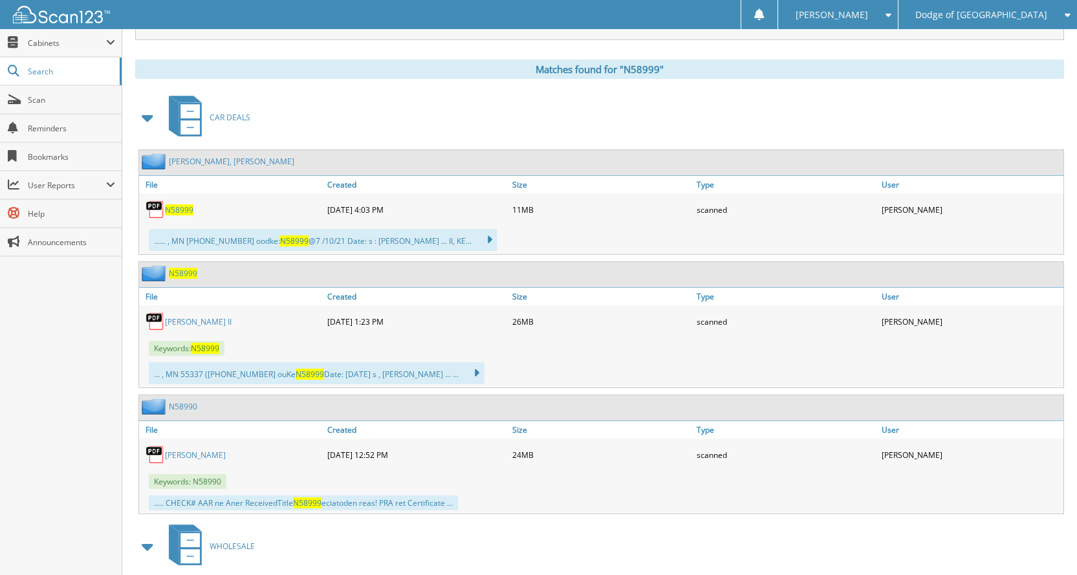
scroll to position [194, 0]
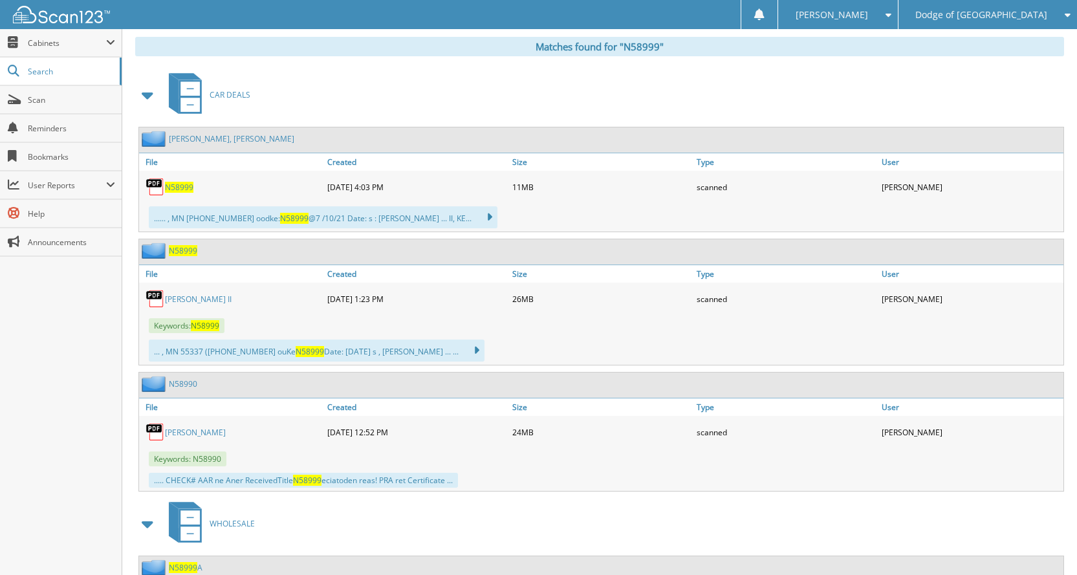
click at [180, 437] on link "[PERSON_NAME]" at bounding box center [195, 432] width 61 height 11
click at [175, 290] on div "[PERSON_NAME] II" at bounding box center [231, 299] width 185 height 26
click at [175, 299] on link "[PERSON_NAME] II" at bounding box center [198, 299] width 67 height 11
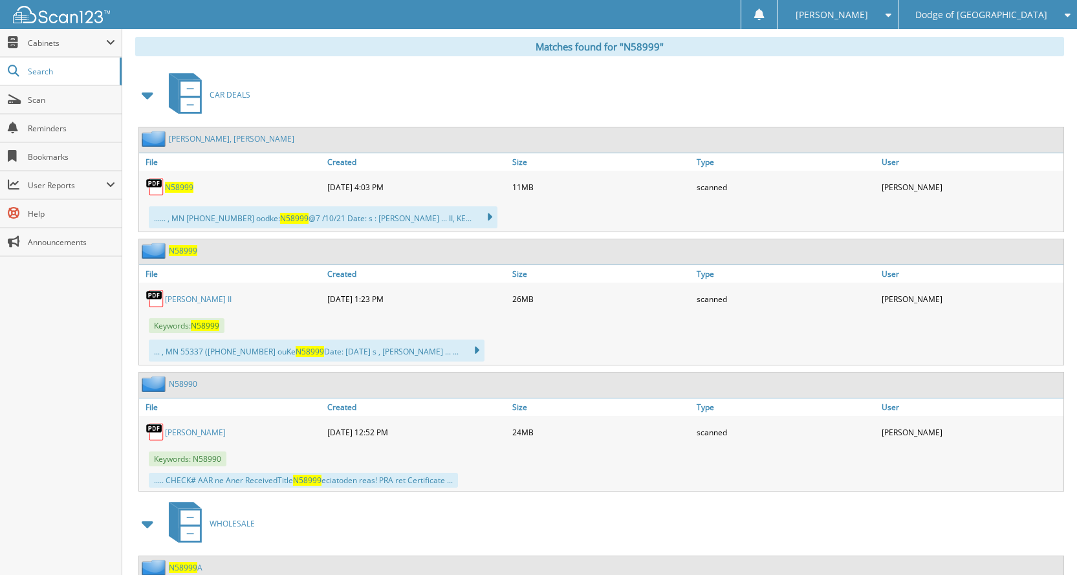
click at [182, 298] on link "[PERSON_NAME] II" at bounding box center [198, 299] width 67 height 11
click at [169, 184] on span "N58999" at bounding box center [179, 187] width 28 height 11
